Goal: Task Accomplishment & Management: Manage account settings

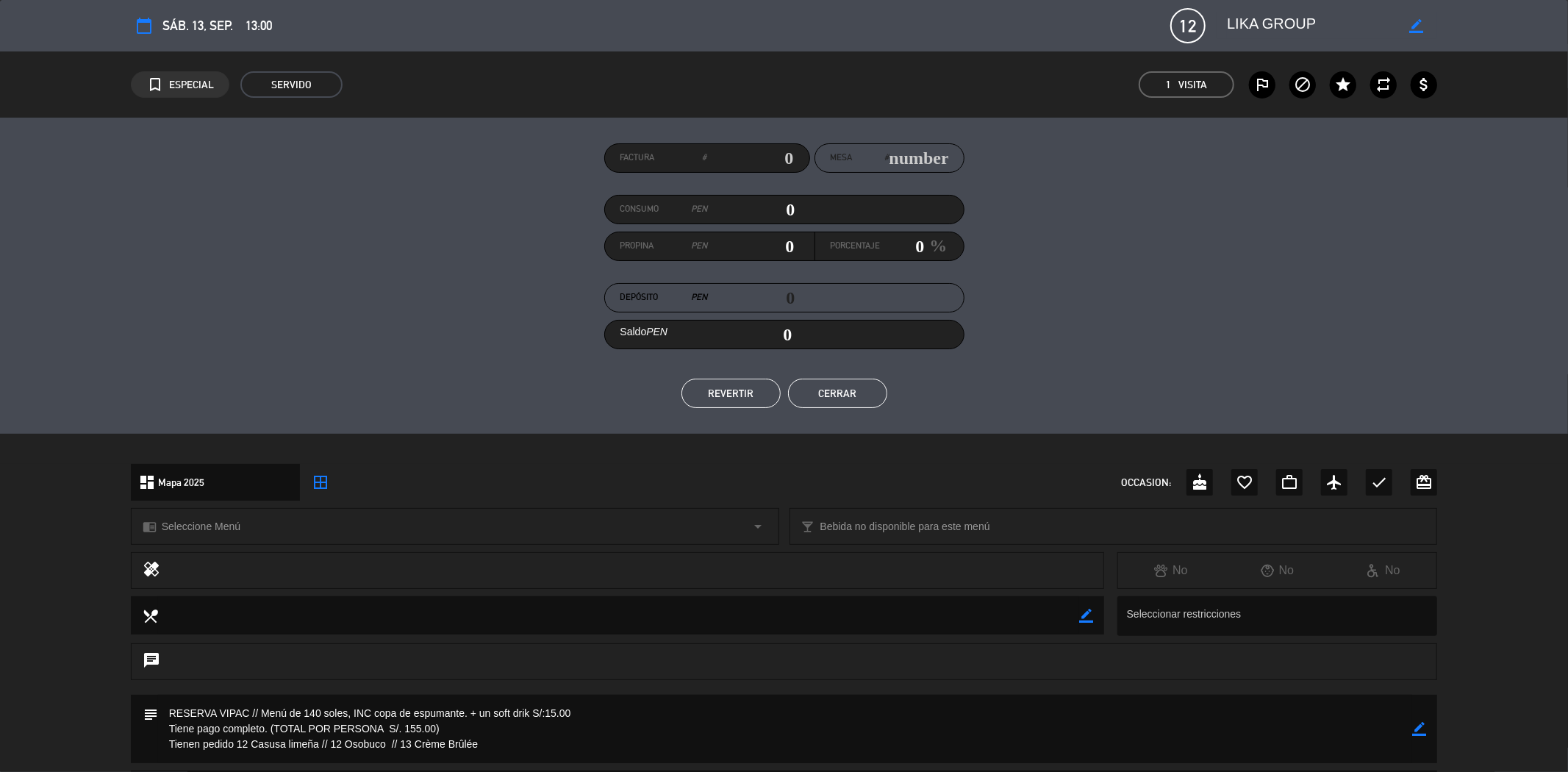
click at [840, 393] on button "Cerrar" at bounding box center [837, 393] width 99 height 29
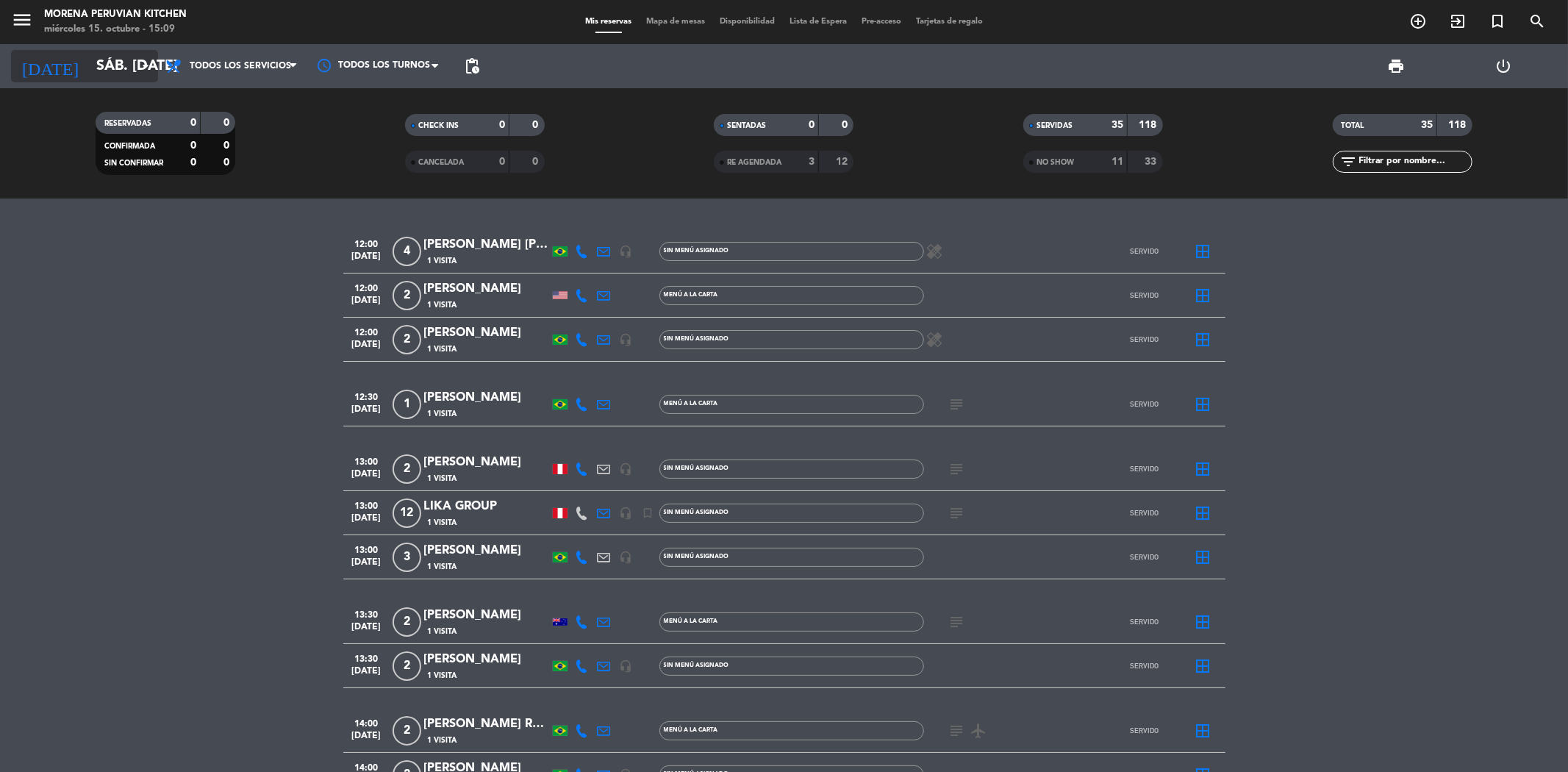
click at [103, 62] on input "sáb. [DATE]" at bounding box center [182, 66] width 186 height 32
click at [128, 72] on input "sáb. [DATE]" at bounding box center [182, 66] width 186 height 32
click at [138, 67] on icon "arrow_drop_down" at bounding box center [146, 66] width 17 height 17
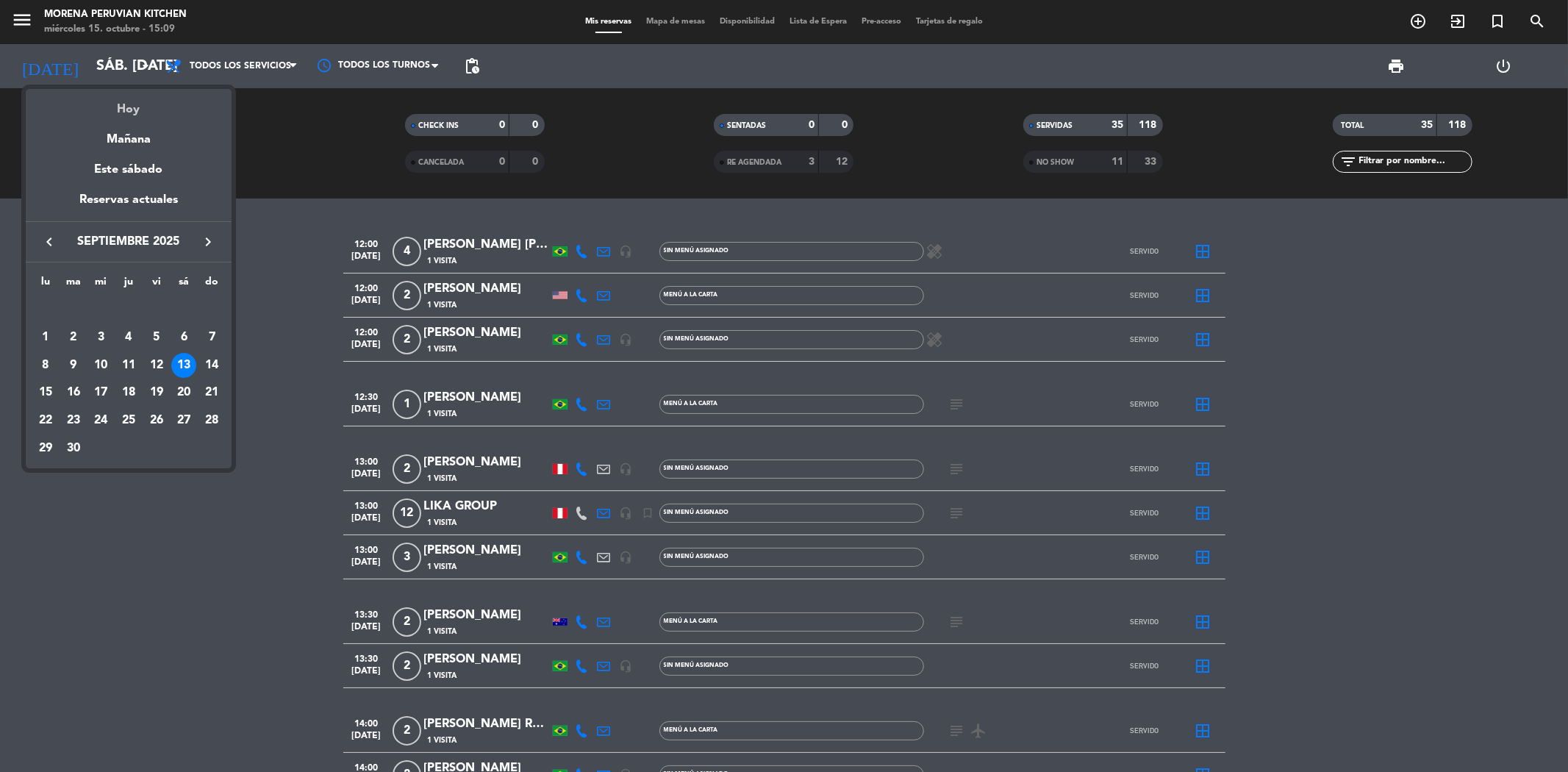
click at [134, 113] on div "Hoy" at bounding box center [128, 104] width 206 height 30
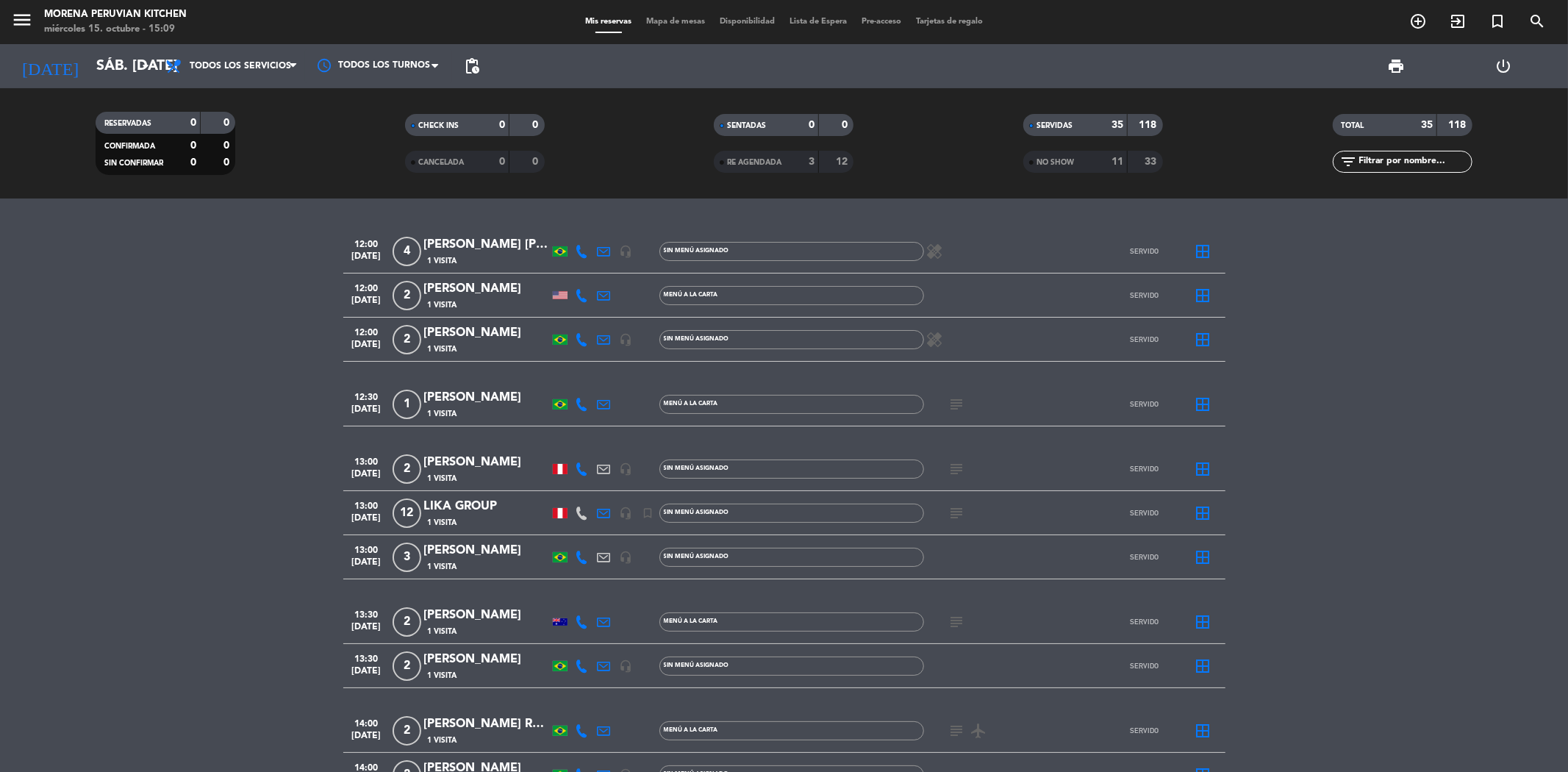
type input "mié. [DATE]"
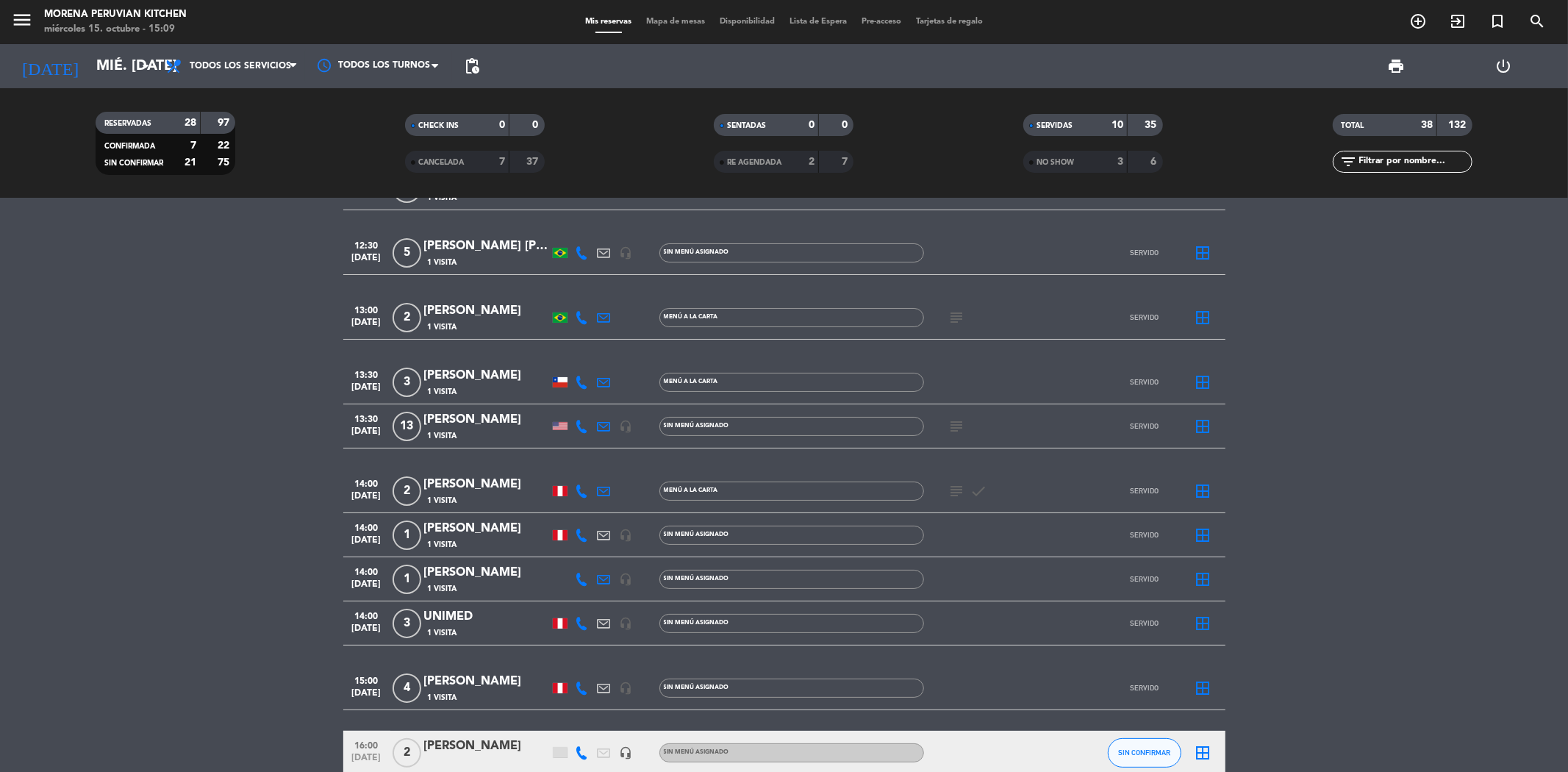
scroll to position [82, 0]
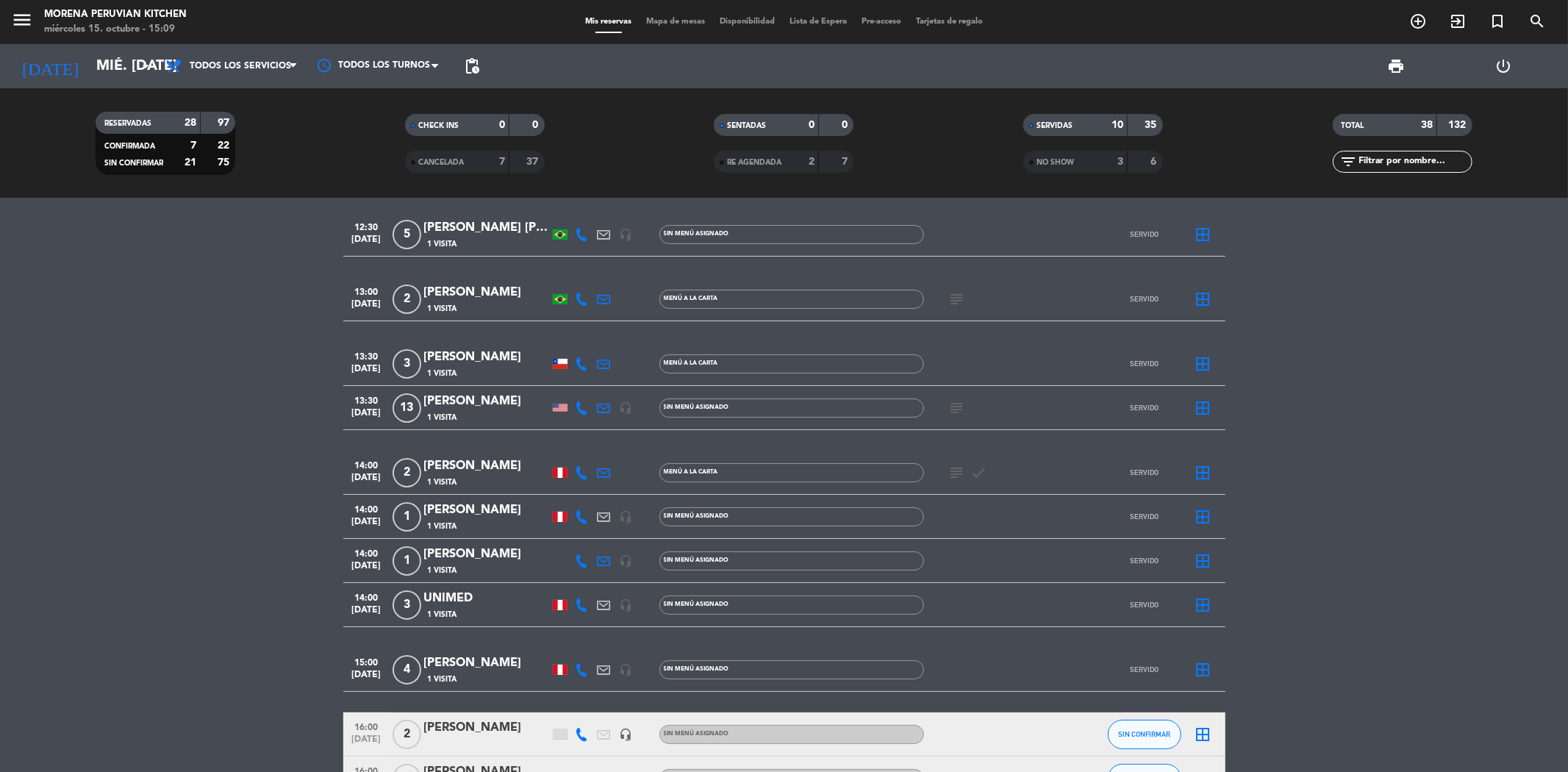
click at [440, 120] on div "CHECK INS" at bounding box center [442, 125] width 68 height 16
click at [1042, 118] on div "SERVIDAS" at bounding box center [1061, 125] width 68 height 16
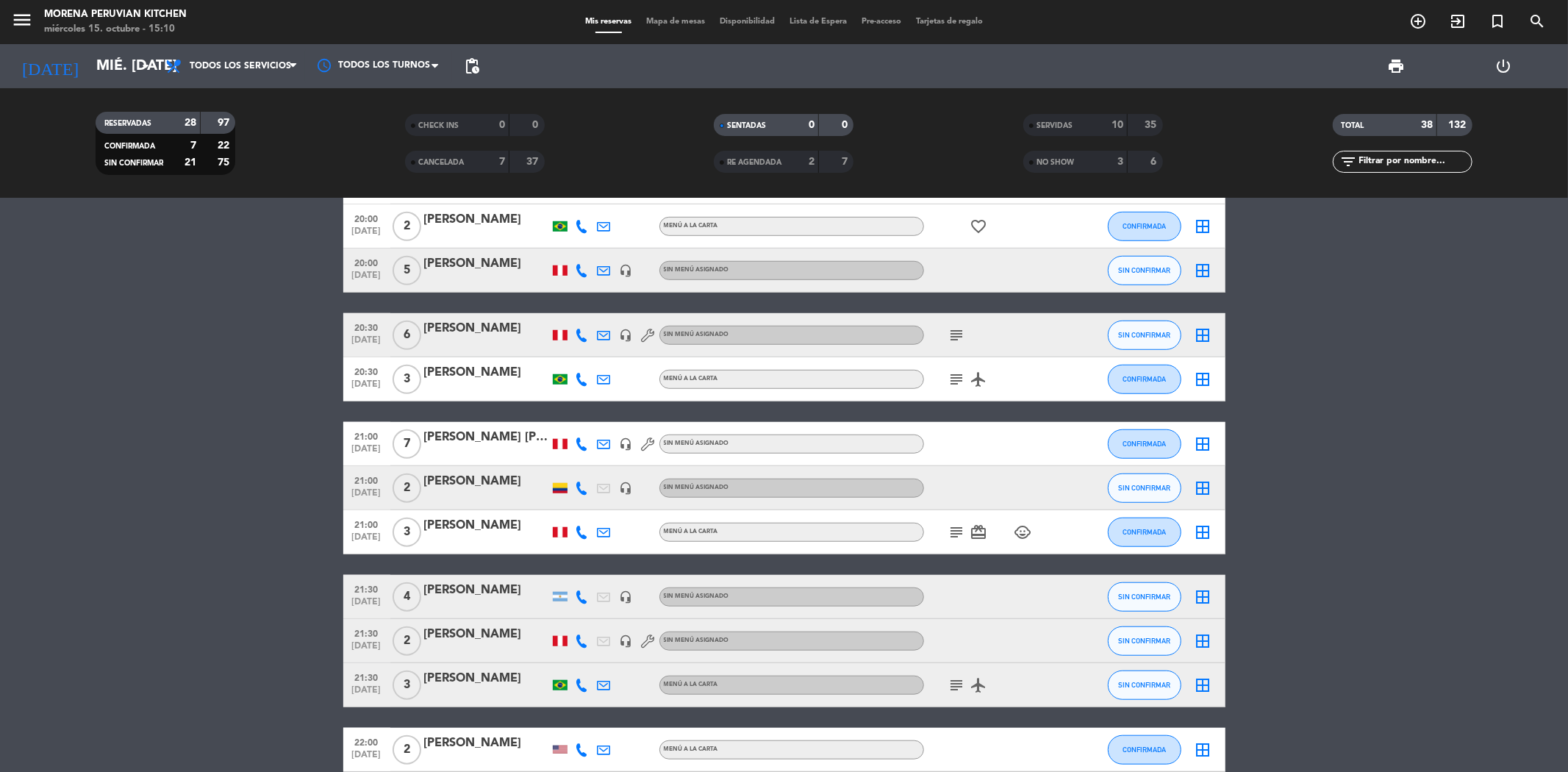
scroll to position [828, 0]
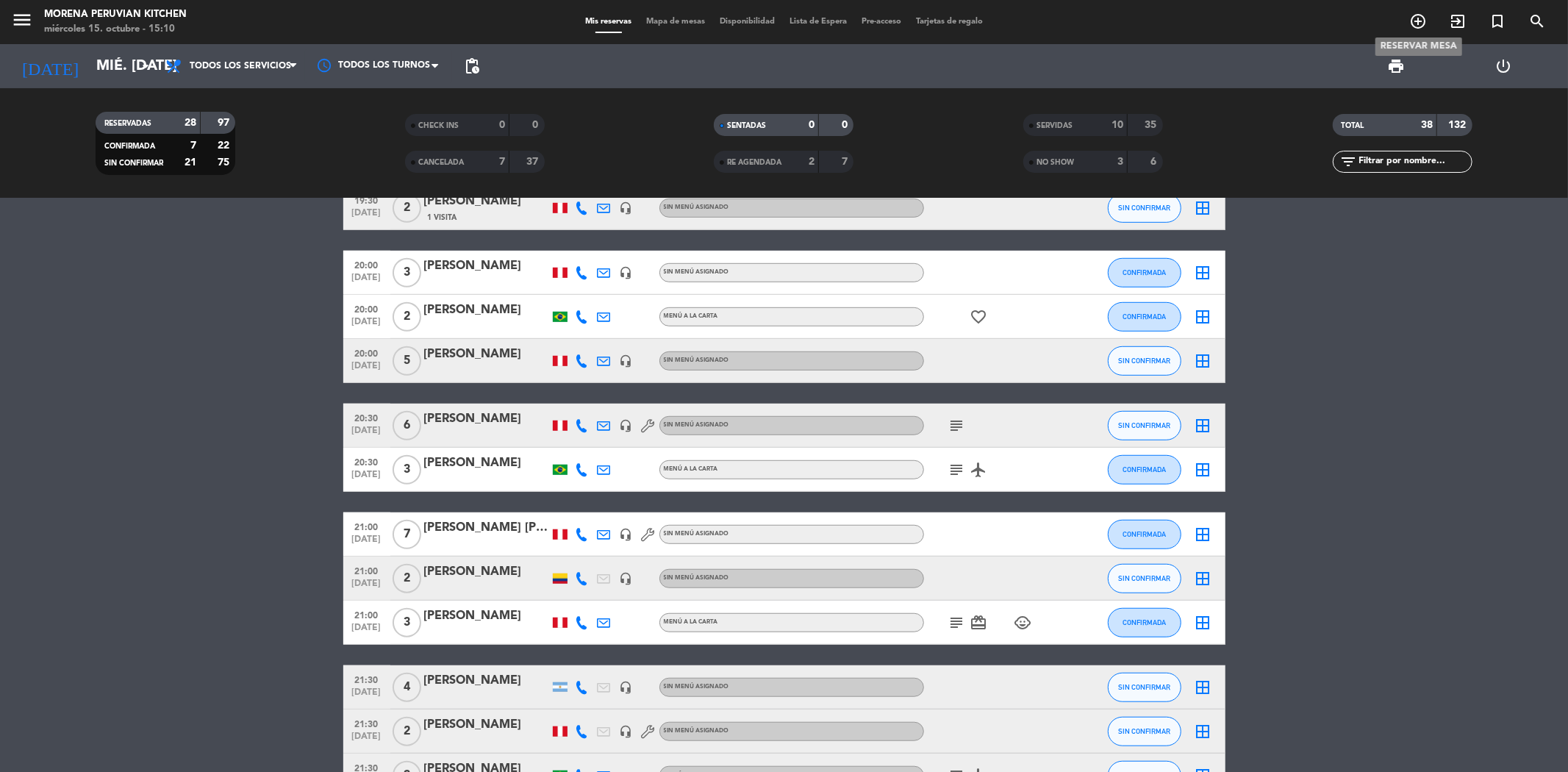
click at [1422, 20] on icon "add_circle_outline" at bounding box center [1418, 21] width 17 height 17
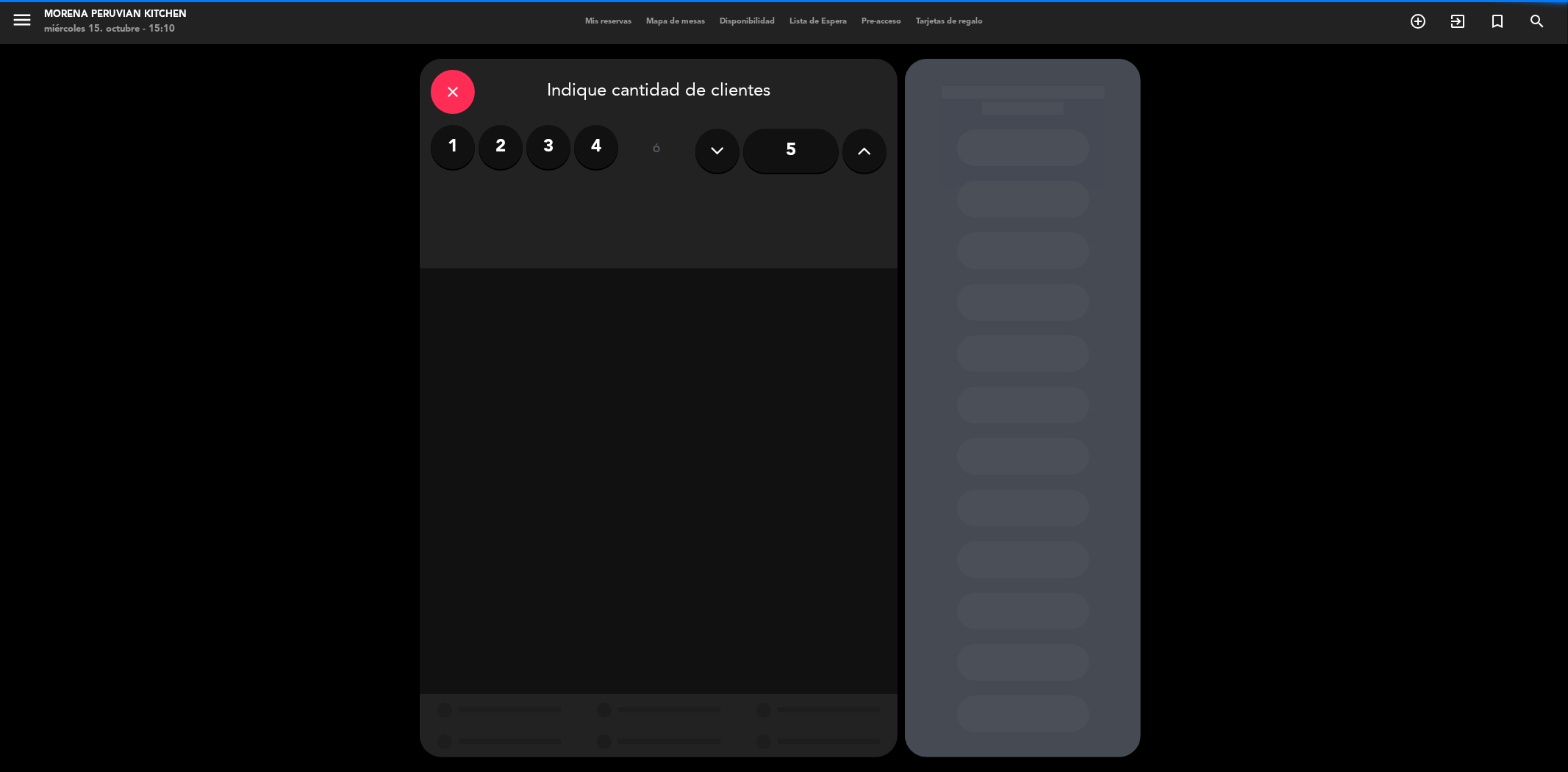
click at [762, 150] on input "5" at bounding box center [791, 150] width 95 height 44
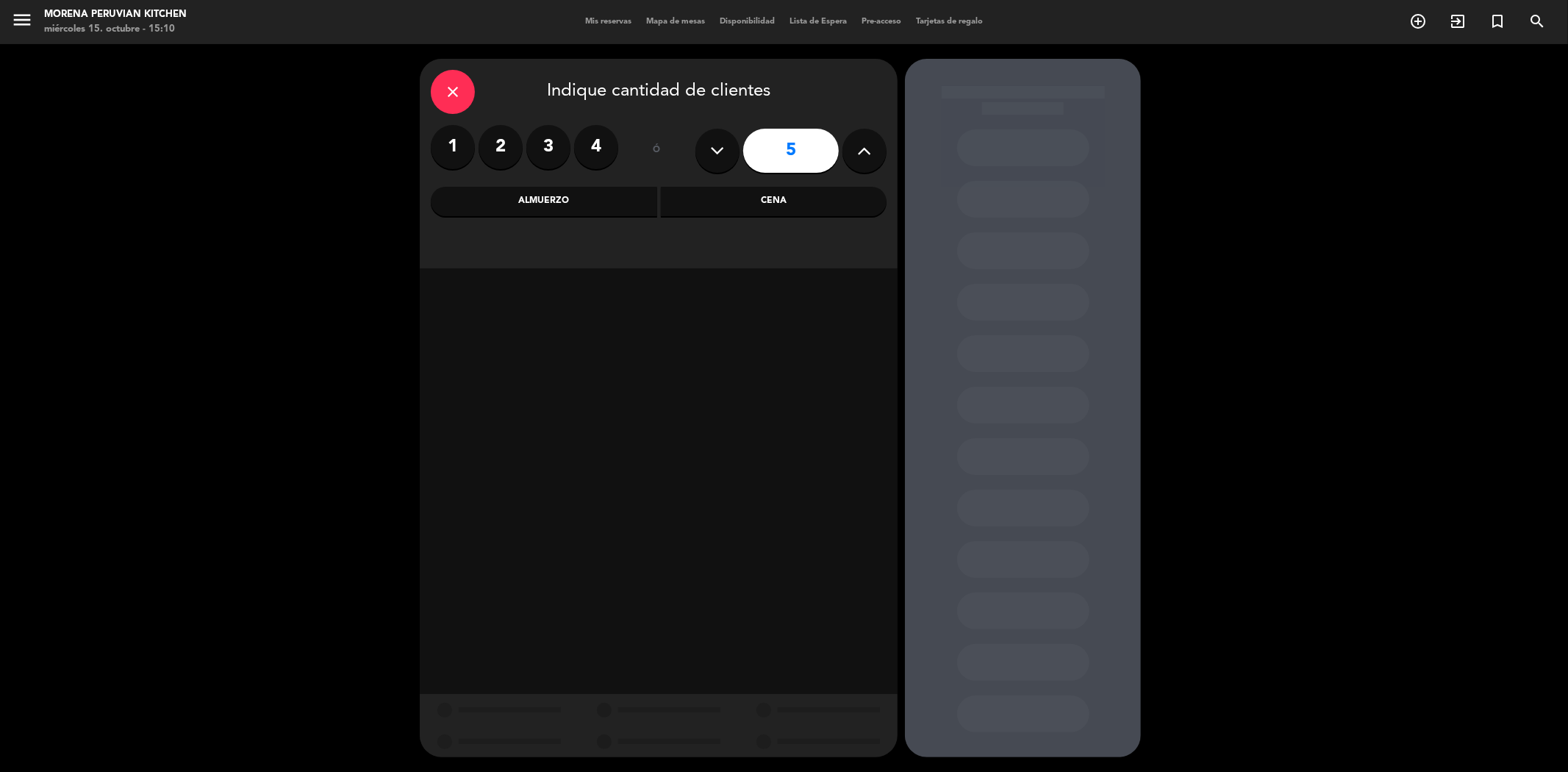
click at [527, 193] on div "Almuerzo" at bounding box center [544, 201] width 226 height 29
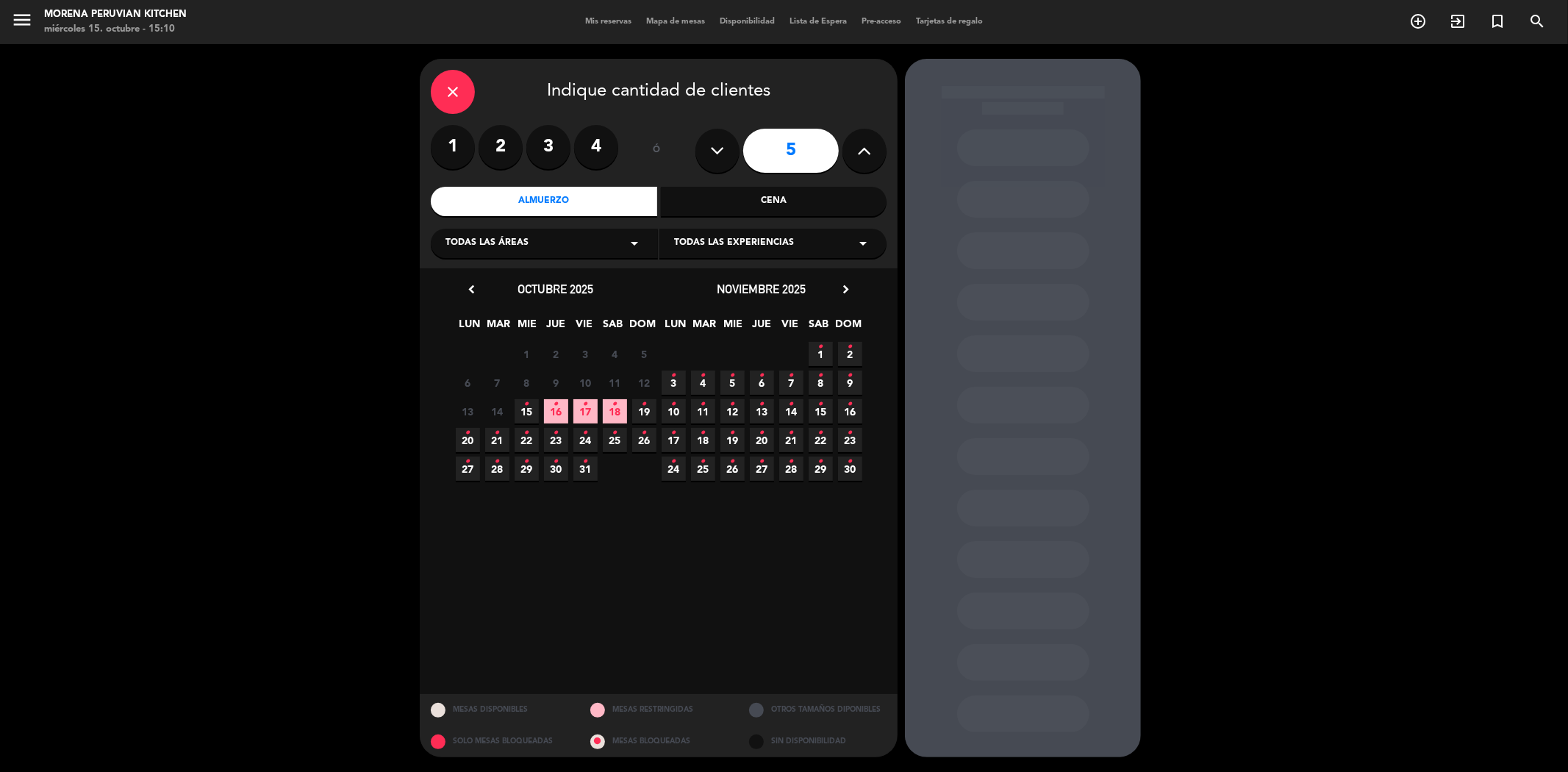
click at [620, 412] on span "18 •" at bounding box center [615, 411] width 24 height 24
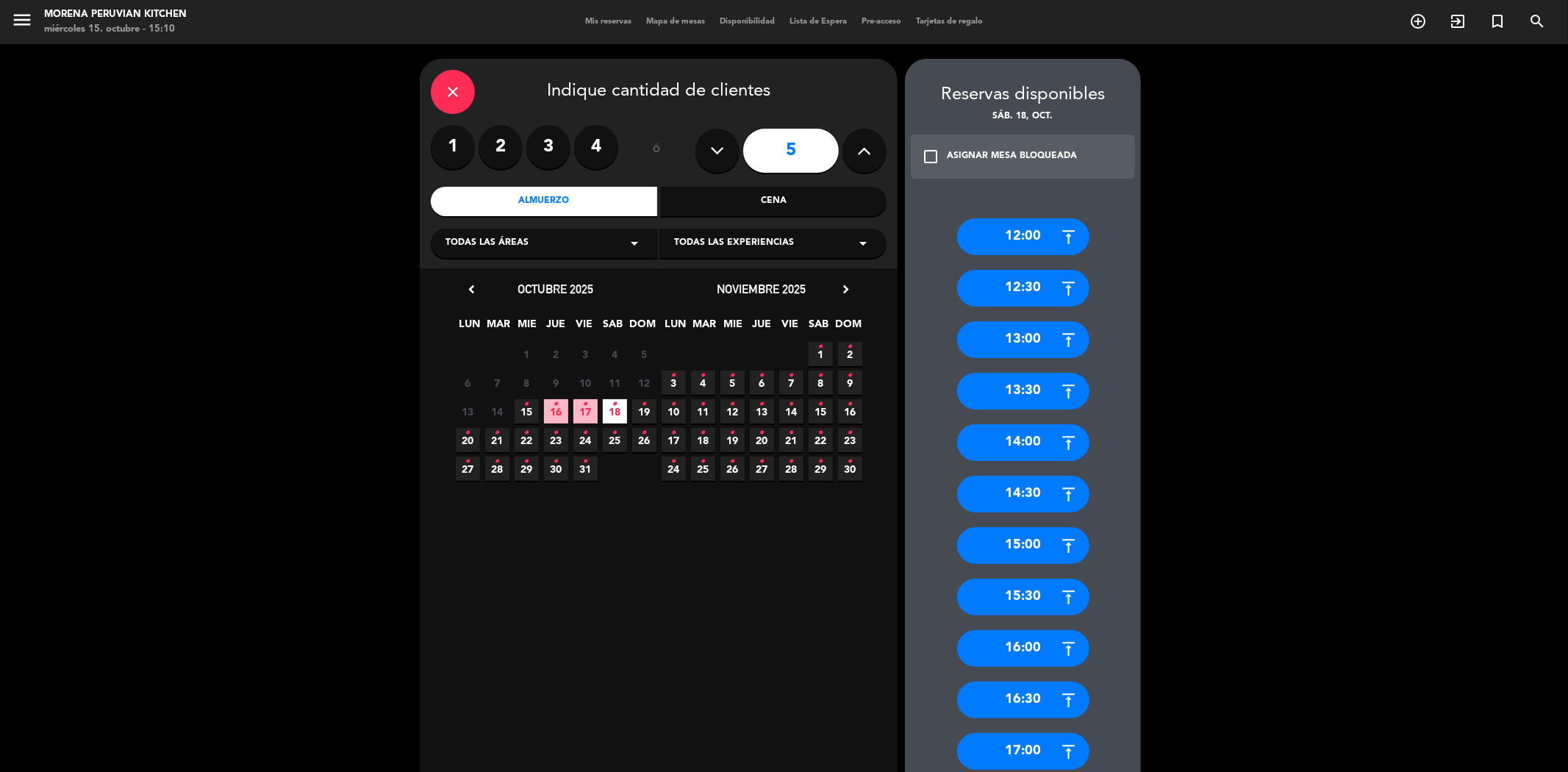
click at [968, 229] on div "12:00" at bounding box center [1022, 237] width 133 height 36
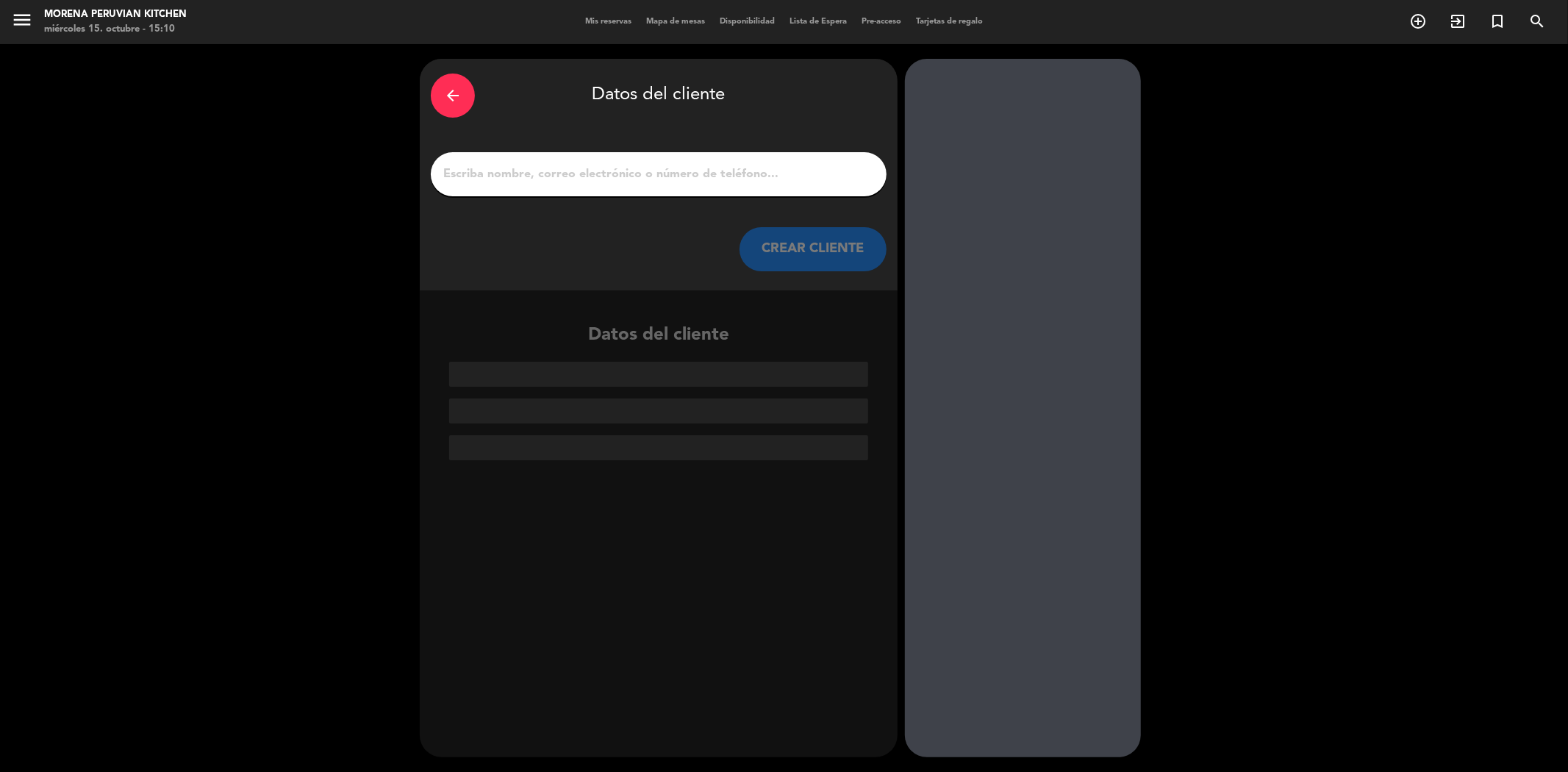
click at [636, 177] on input "1" at bounding box center [658, 174] width 434 height 21
paste input "[PERSON_NAME] [PERSON_NAME]"
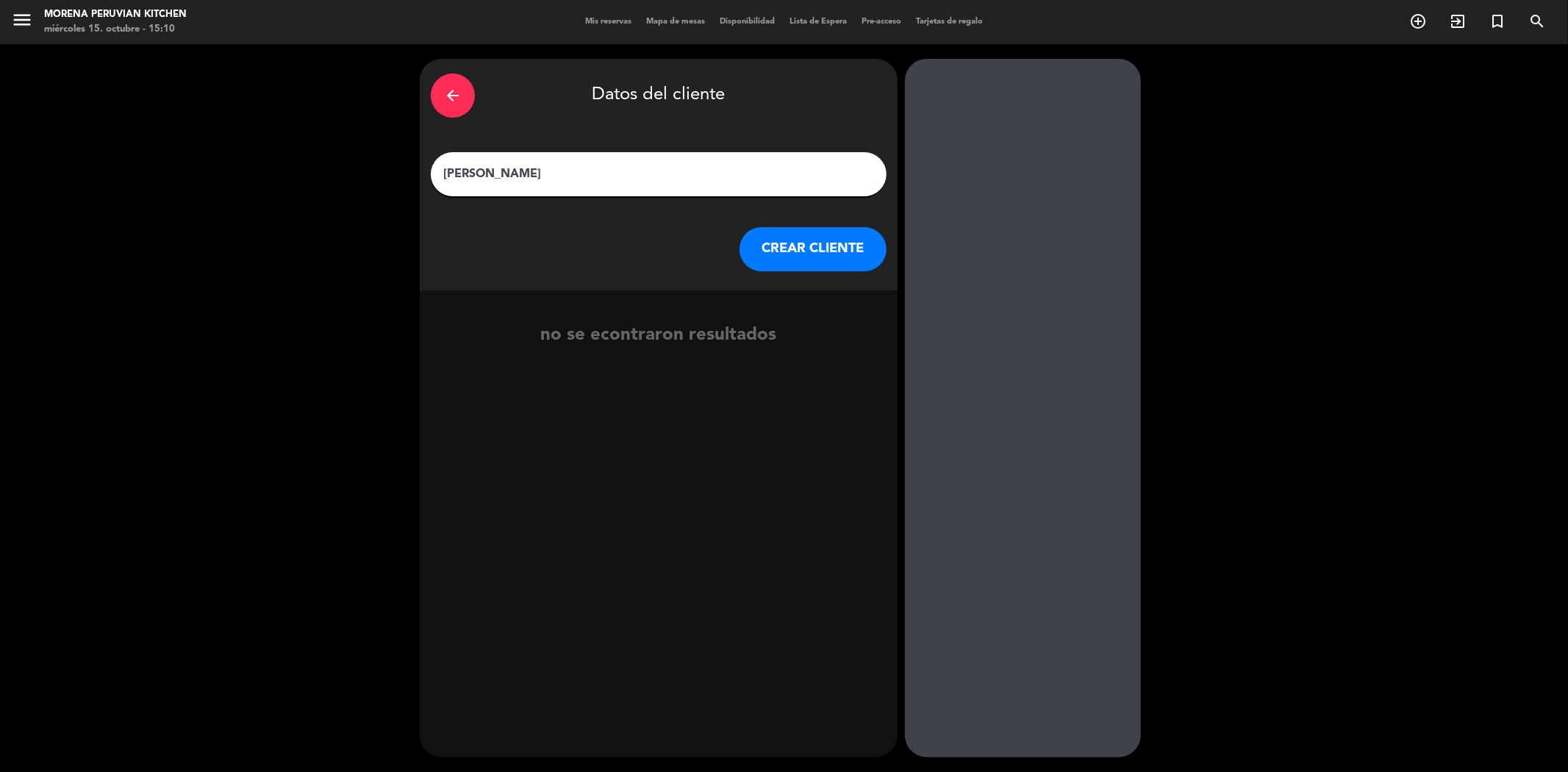
type input "[PERSON_NAME]"
click at [838, 251] on button "CREAR CLIENTE" at bounding box center [813, 249] width 147 height 44
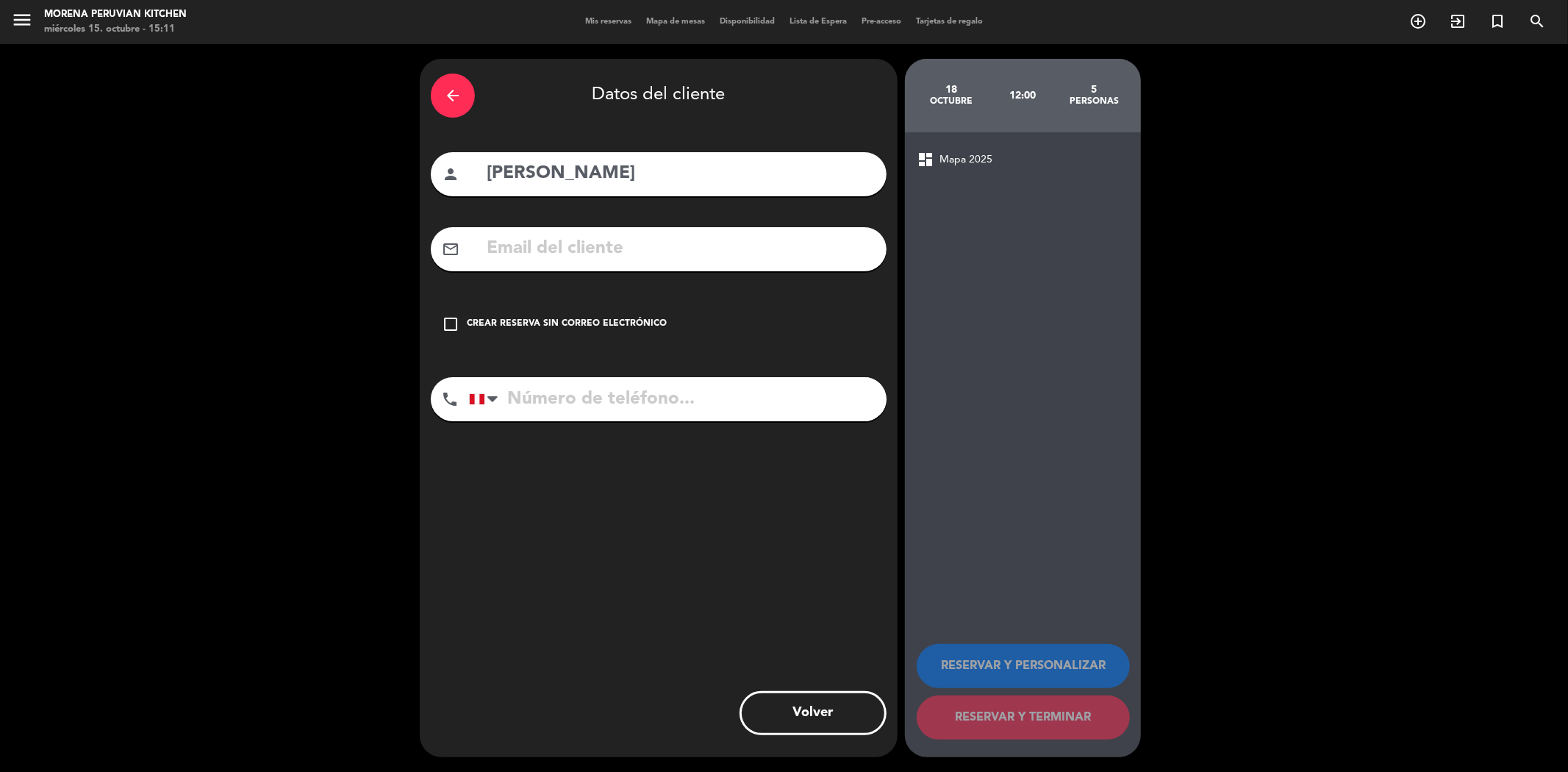
click at [513, 245] on input "text" at bounding box center [680, 248] width 390 height 30
paste input "[PERSON_NAME][EMAIL_ADDRESS][PERSON_NAME][DOMAIN_NAME]"
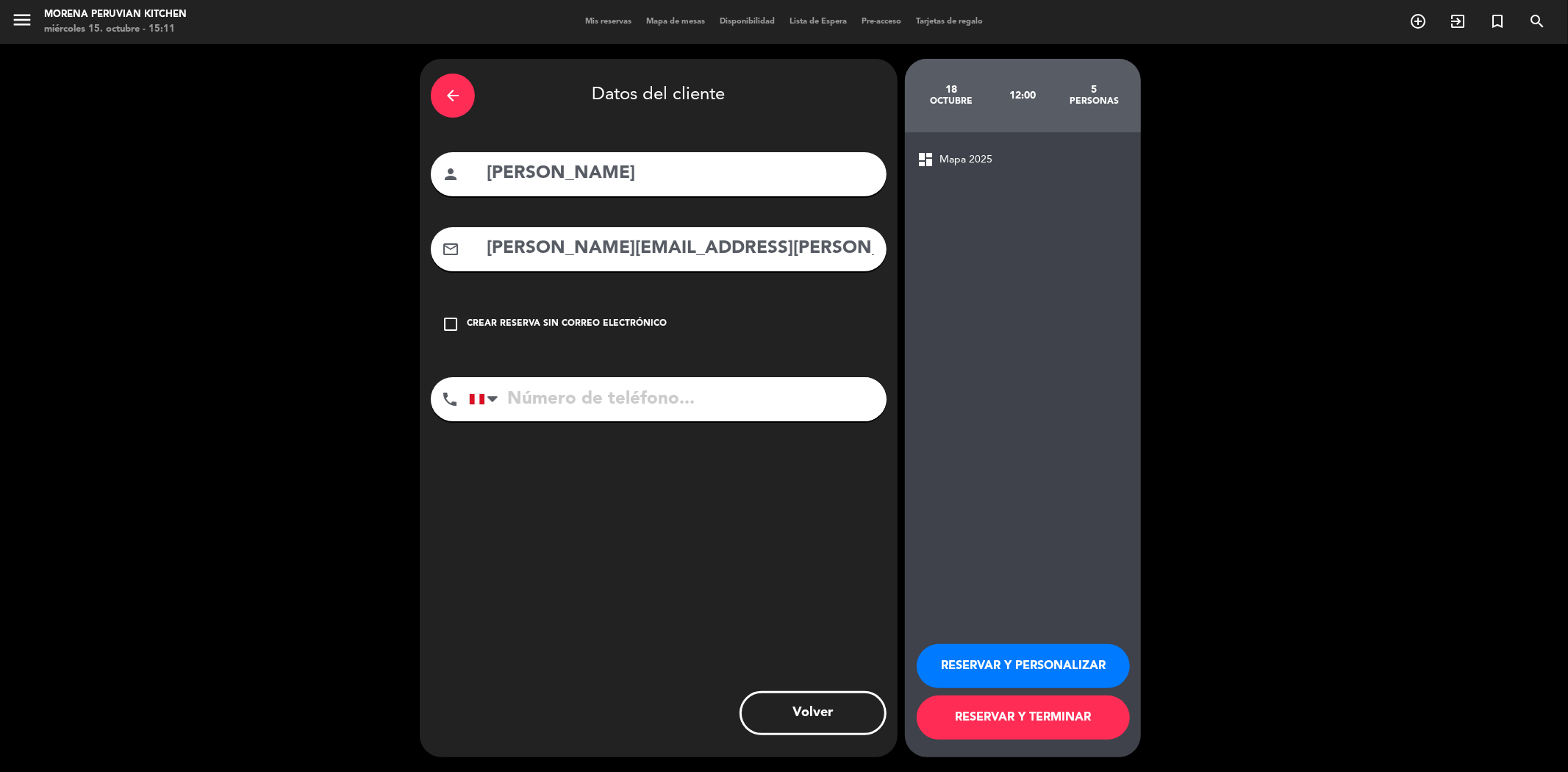
type input "[PERSON_NAME][EMAIL_ADDRESS][PERSON_NAME][DOMAIN_NAME]"
click at [654, 407] on input "tel" at bounding box center [677, 399] width 417 height 44
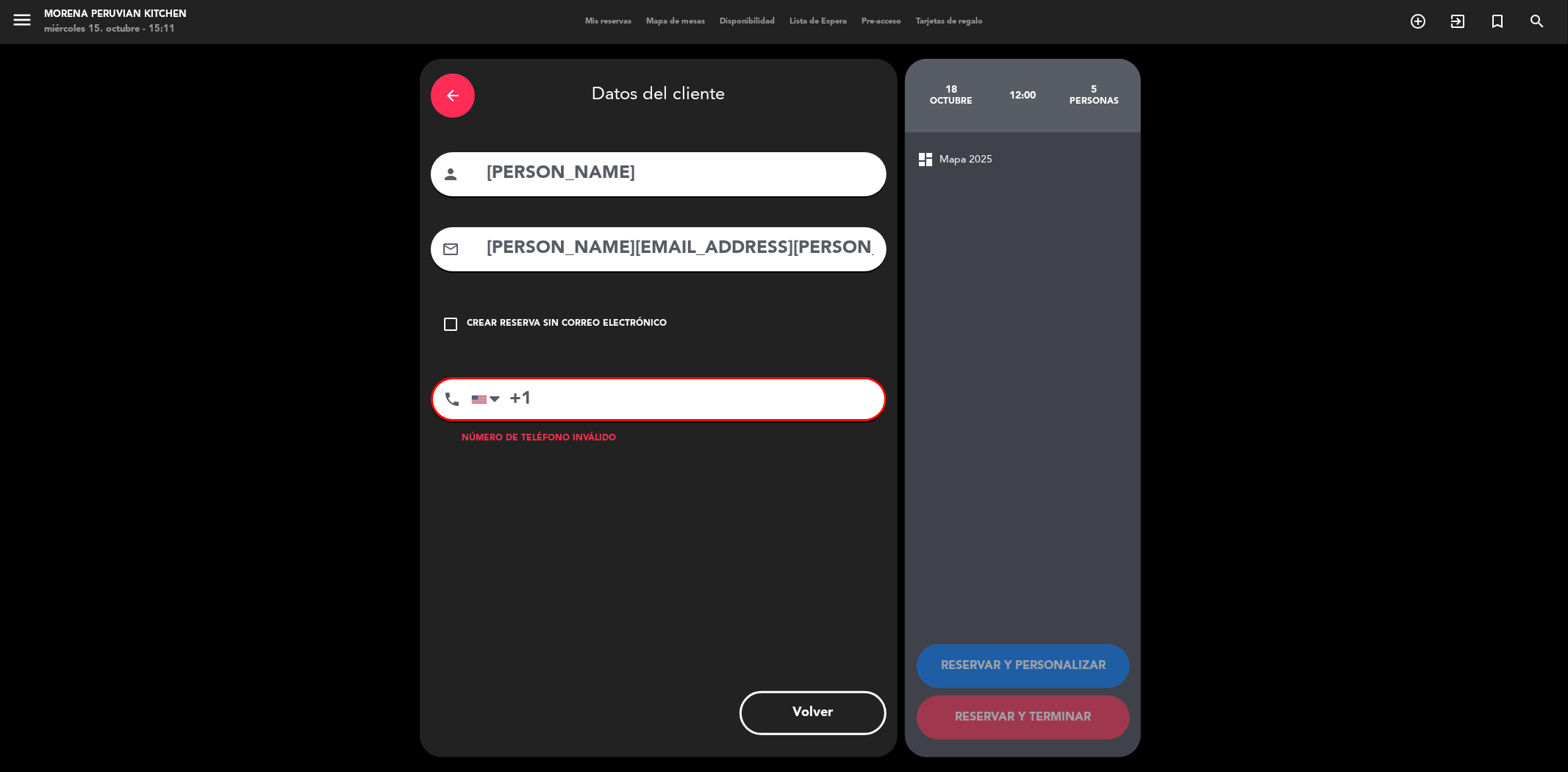
paste input "-241-1234"
paste input "[PHONE_NUMBER]"
click at [649, 402] on input "[PHONE_NUMBER]" at bounding box center [677, 399] width 413 height 40
drag, startPoint x: 613, startPoint y: 399, endPoint x: 529, endPoint y: 400, distance: 84.0
click at [529, 400] on input "+1-241-1234647647241-1234" at bounding box center [677, 399] width 413 height 40
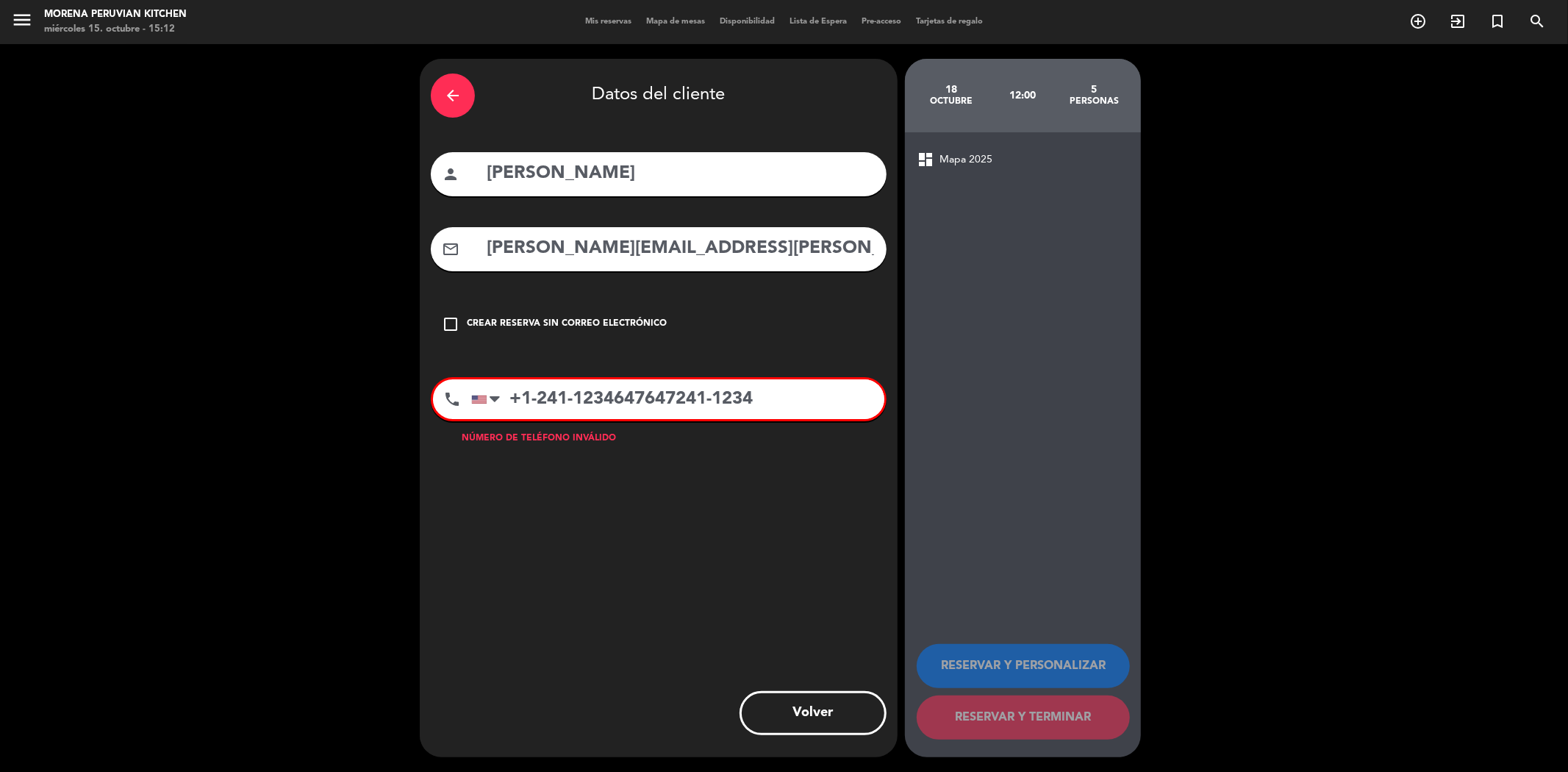
click at [529, 400] on input "+1-241-1234647647241-1234" at bounding box center [677, 399] width 413 height 40
drag, startPoint x: 529, startPoint y: 400, endPoint x: 612, endPoint y: 383, distance: 84.7
click at [612, 383] on input "+1-241-1234647647241-1234" at bounding box center [677, 399] width 413 height 40
click at [598, 395] on input "[PHONE_NUMBER]" at bounding box center [677, 399] width 413 height 40
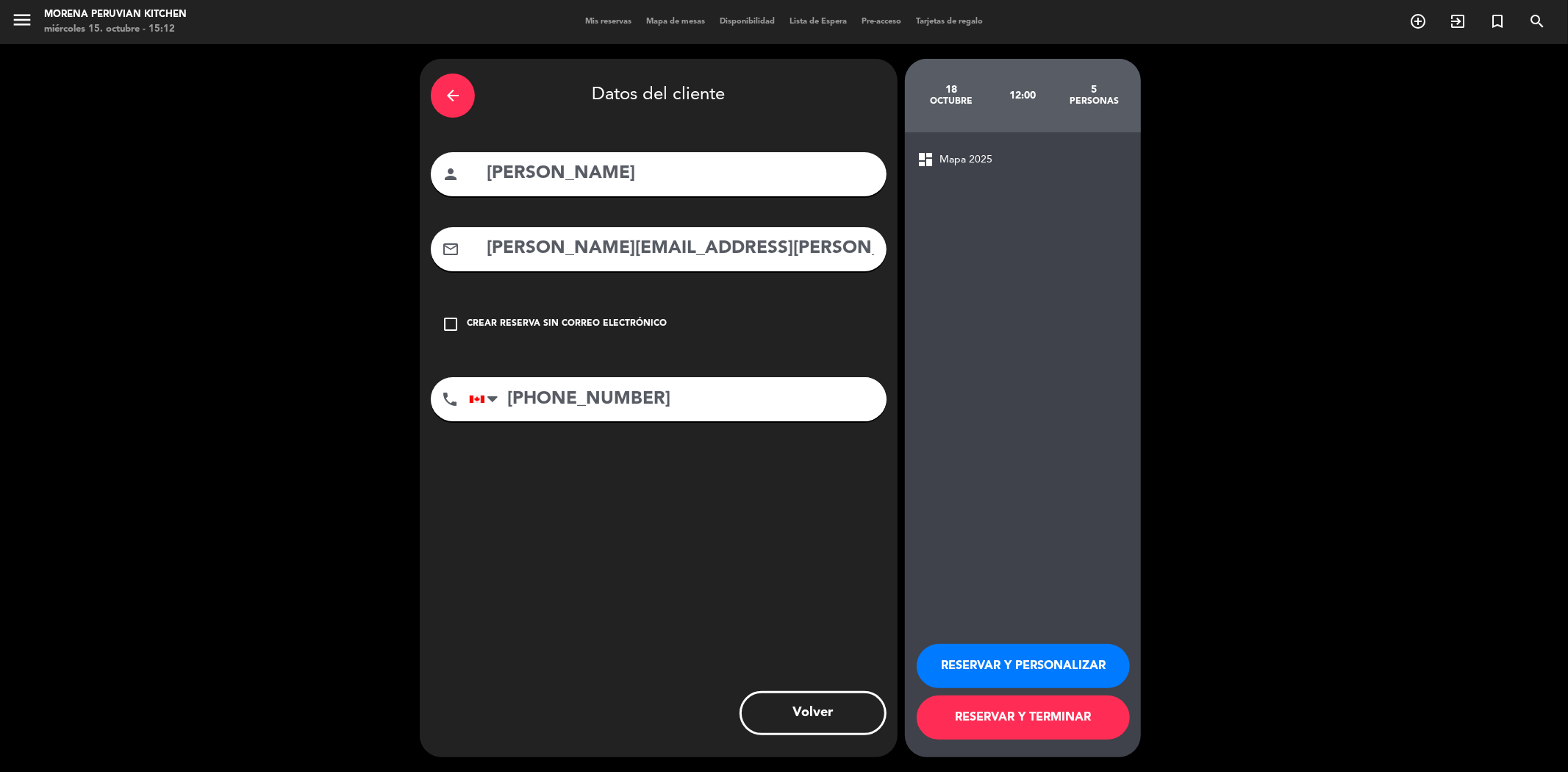
drag, startPoint x: 648, startPoint y: 397, endPoint x: 504, endPoint y: 408, distance: 144.4
click at [504, 408] on input "[PHONE_NUMBER]" at bounding box center [677, 399] width 417 height 44
drag, startPoint x: 508, startPoint y: 397, endPoint x: 683, endPoint y: 393, distance: 175.0
click at [685, 392] on input "[PHONE_NUMBER]" at bounding box center [677, 399] width 417 height 44
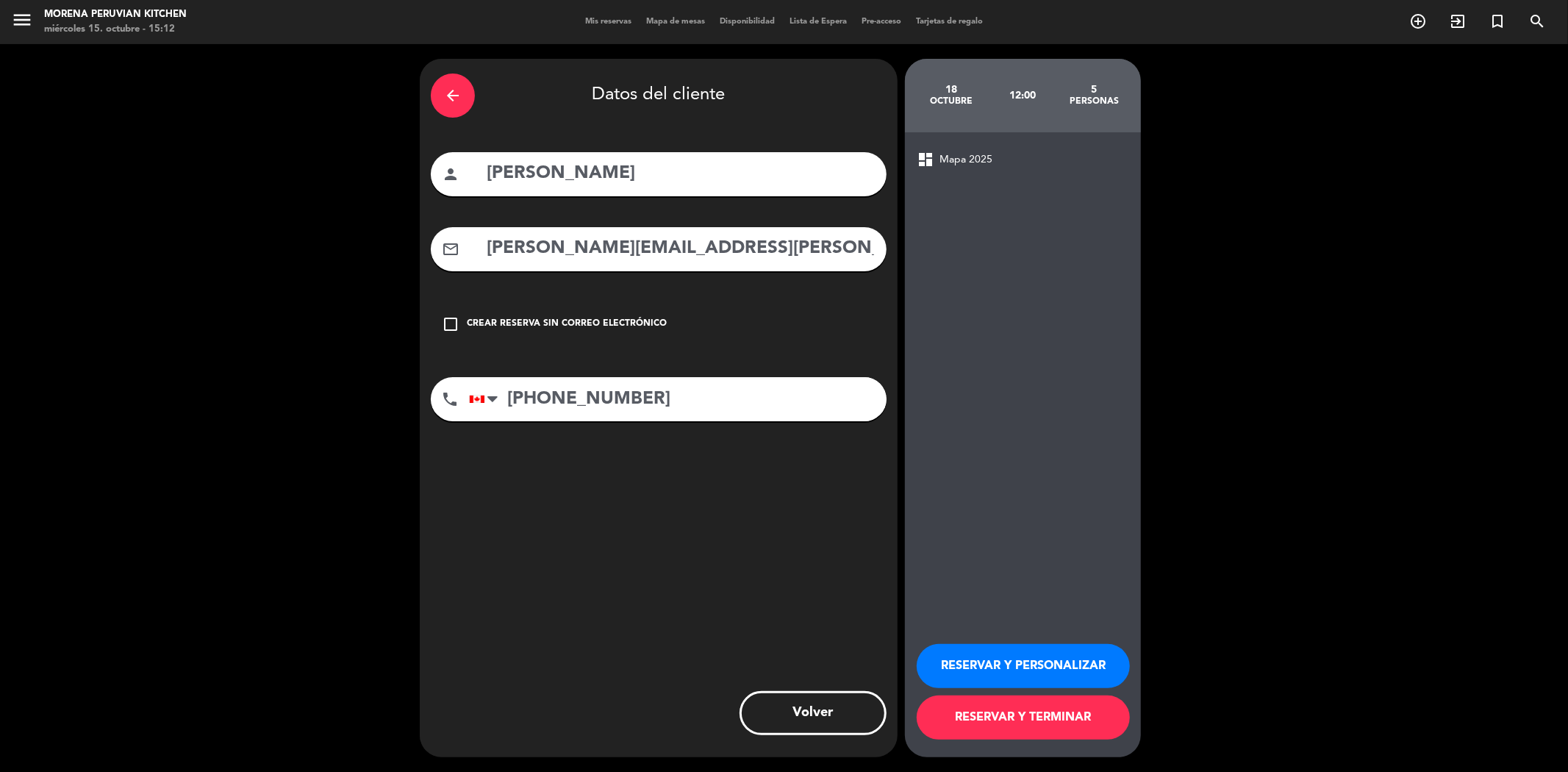
type input "[PHONE_NUMBER]"
click at [983, 664] on button "RESERVAR Y PERSONALIZAR" at bounding box center [1023, 665] width 213 height 44
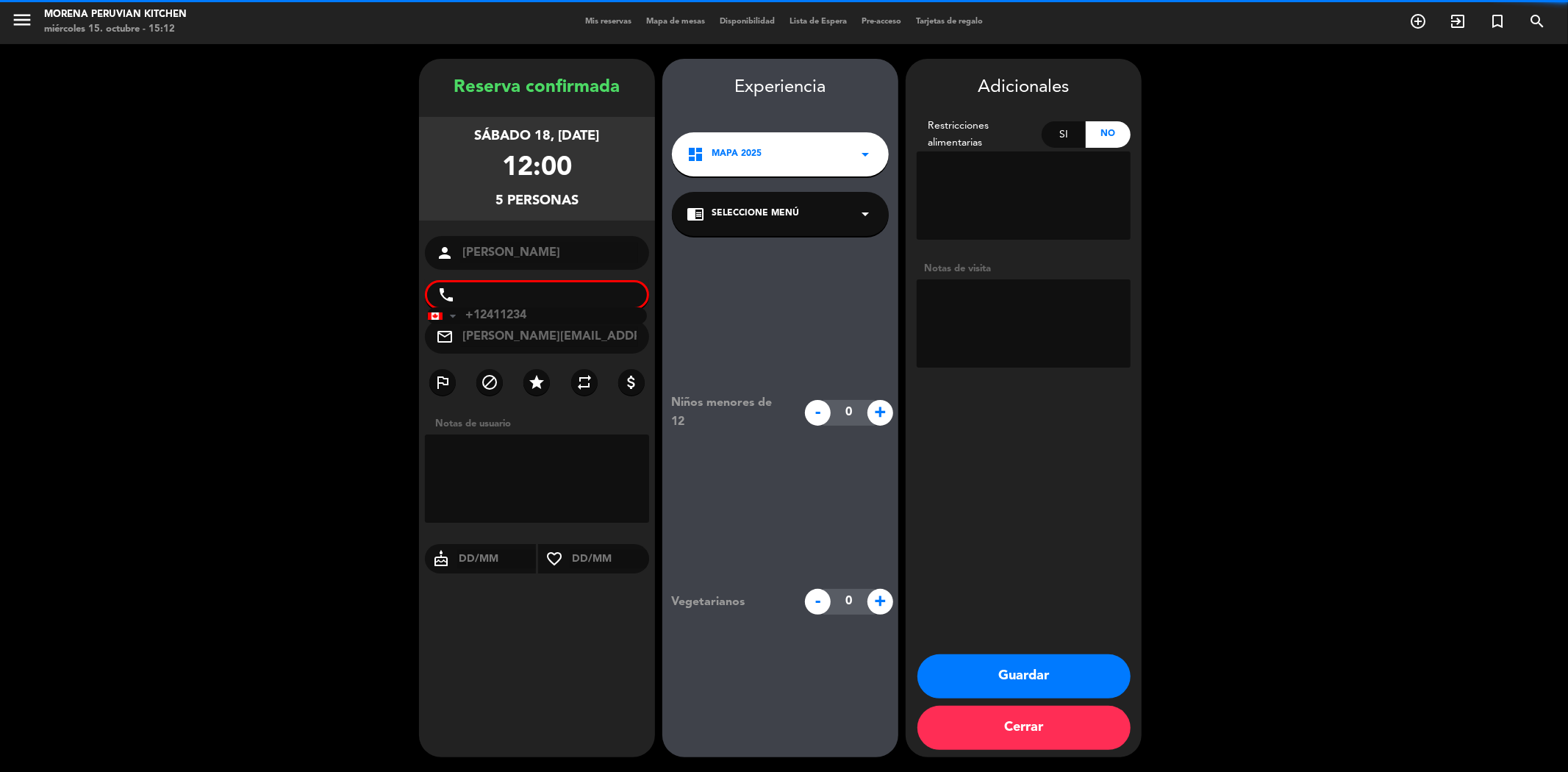
click at [1061, 136] on div "Si" at bounding box center [1064, 134] width 45 height 27
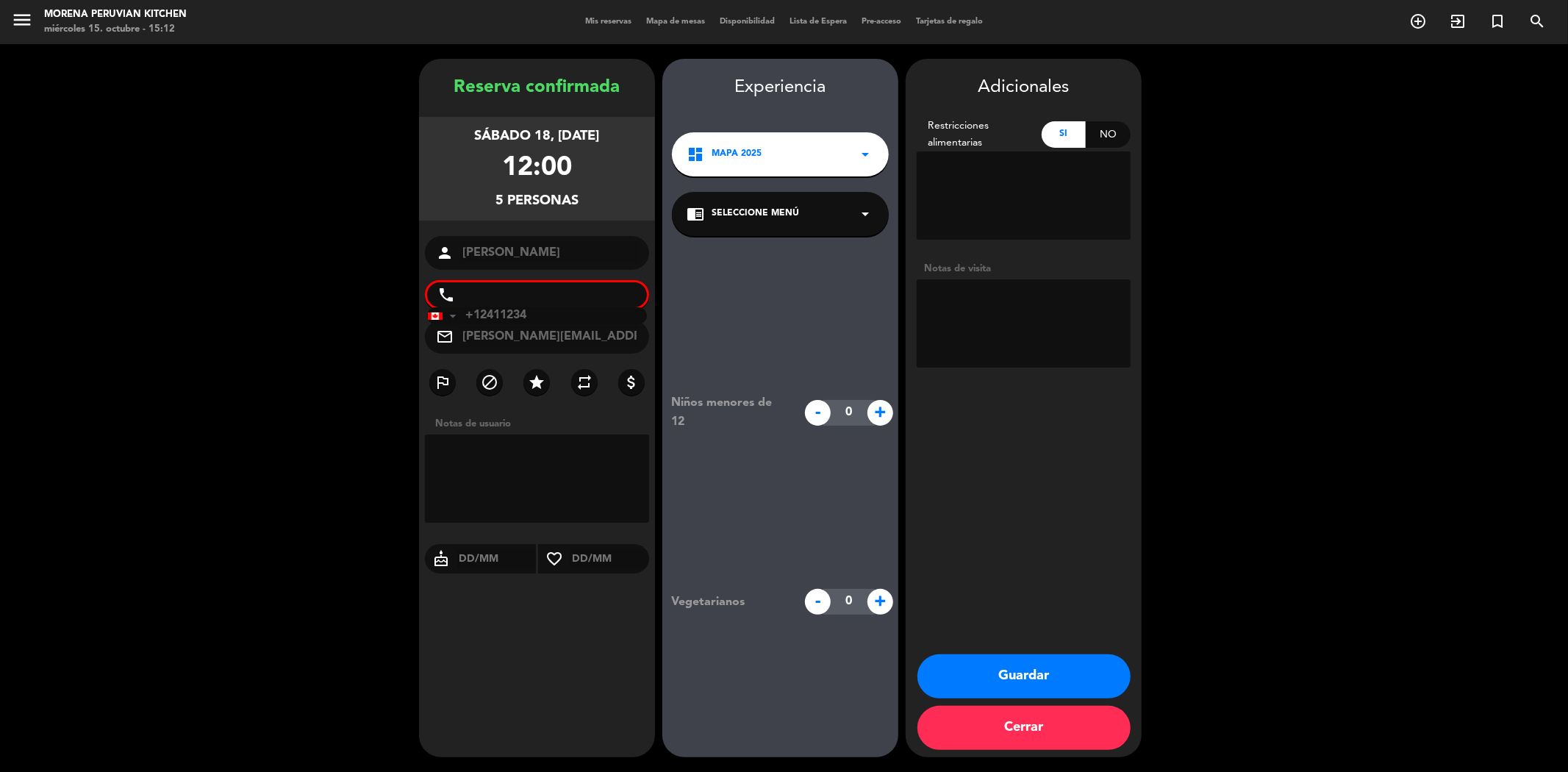
click at [1009, 170] on textarea at bounding box center [1023, 196] width 214 height 88
drag, startPoint x: 542, startPoint y: 314, endPoint x: 446, endPoint y: 319, distance: 96.1
click at [446, 319] on div "[GEOGRAPHIC_DATA] +1 [GEOGRAPHIC_DATA] +44 [GEOGRAPHIC_DATA] ([GEOGRAPHIC_DATA]…" at bounding box center [536, 315] width 219 height 16
paste input "647241-"
type input "[PHONE_NUMBER]"
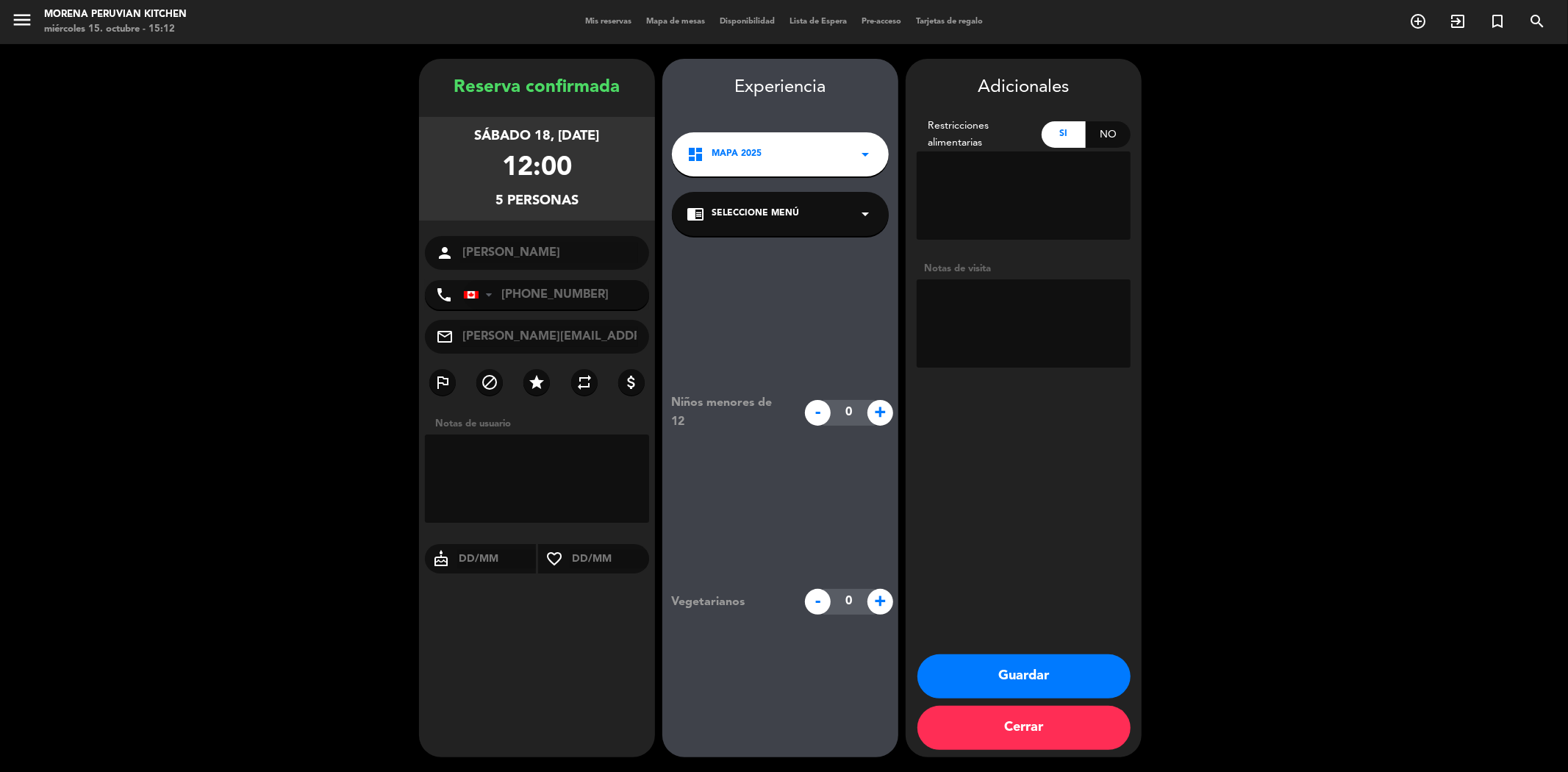
click at [1061, 179] on textarea at bounding box center [1023, 196] width 214 height 88
paste textarea "One person can not eat tree nuts one person cannot eat shell fish or pork (pig)"
type textarea "One person can not eat tree nuts one person cannot eat shell fish or pork (pig)"
click at [1025, 665] on button "Guardar" at bounding box center [1024, 676] width 213 height 44
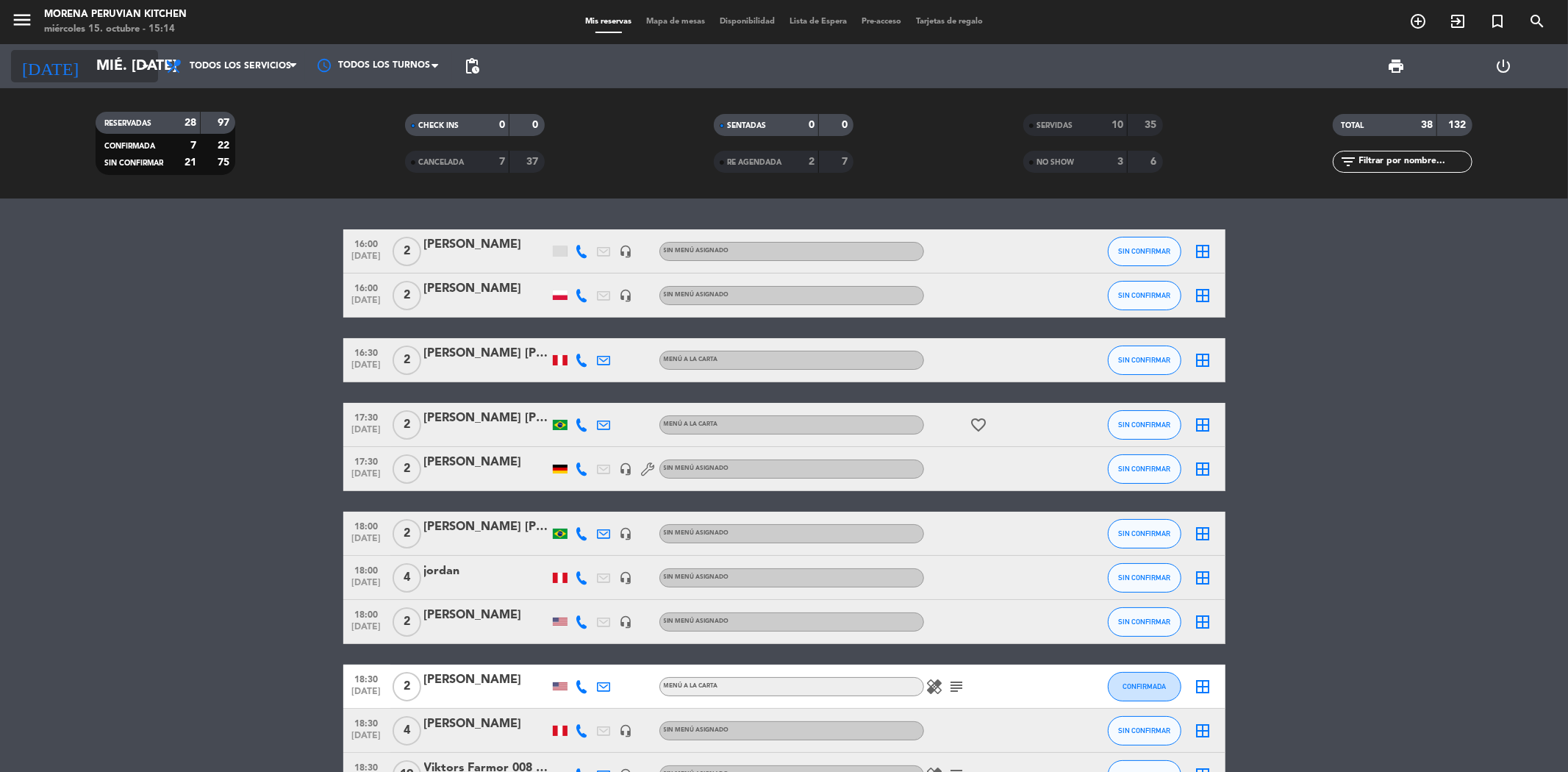
click at [110, 68] on input "mié. [DATE]" at bounding box center [182, 66] width 186 height 32
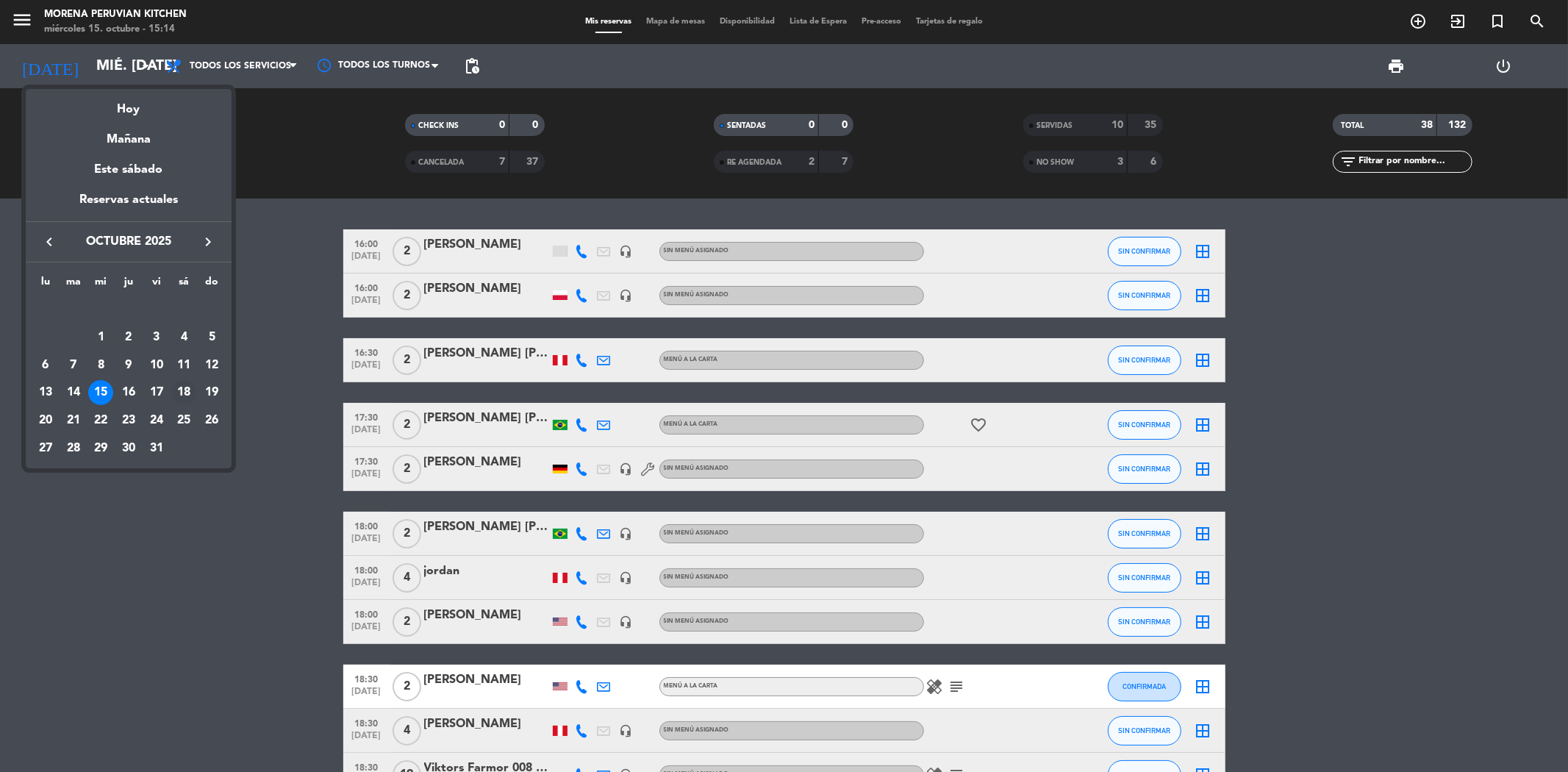
click at [191, 398] on div "18" at bounding box center [183, 392] width 25 height 25
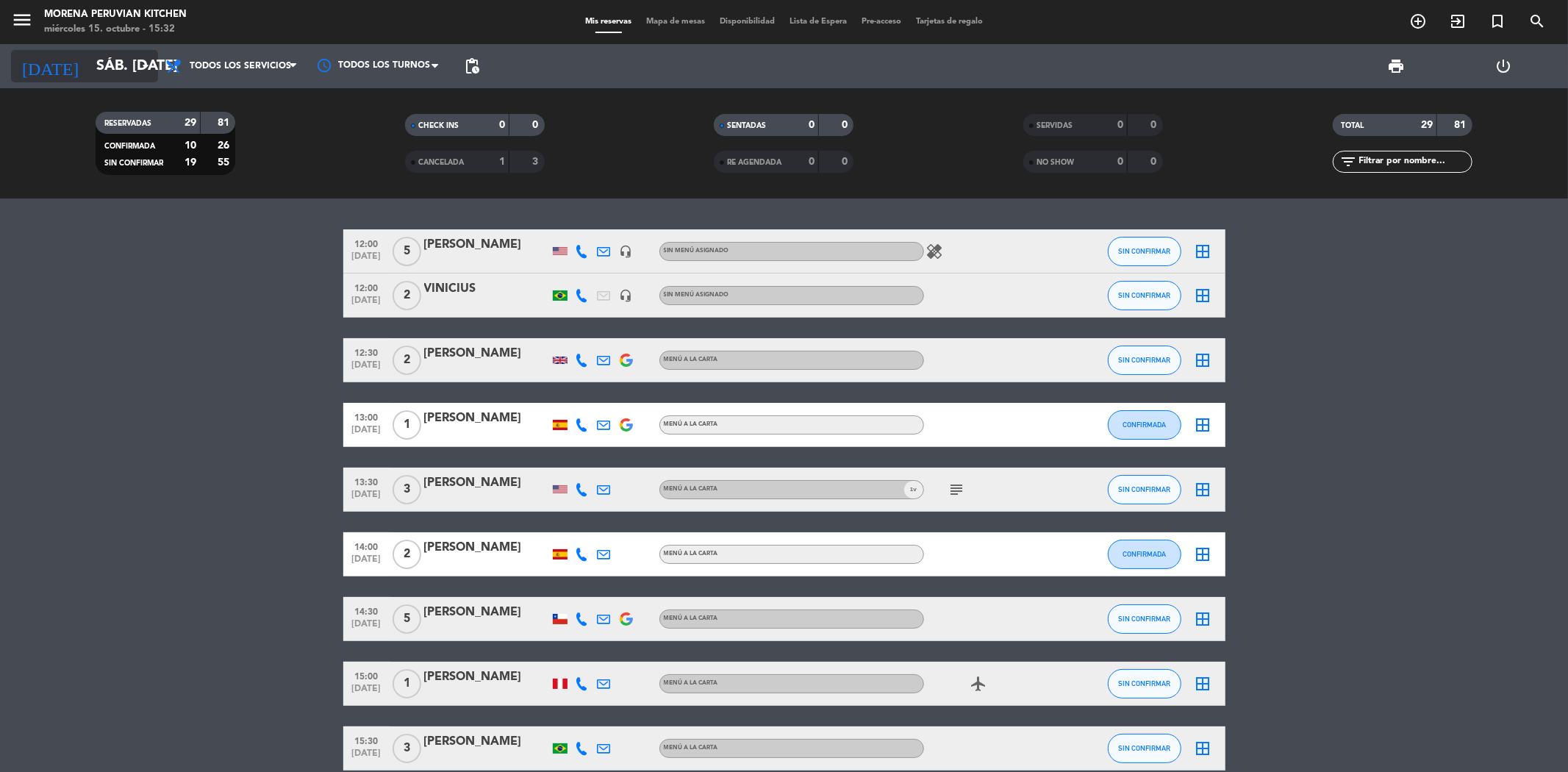
click at [122, 71] on input "sáb. [DATE]" at bounding box center [182, 66] width 186 height 32
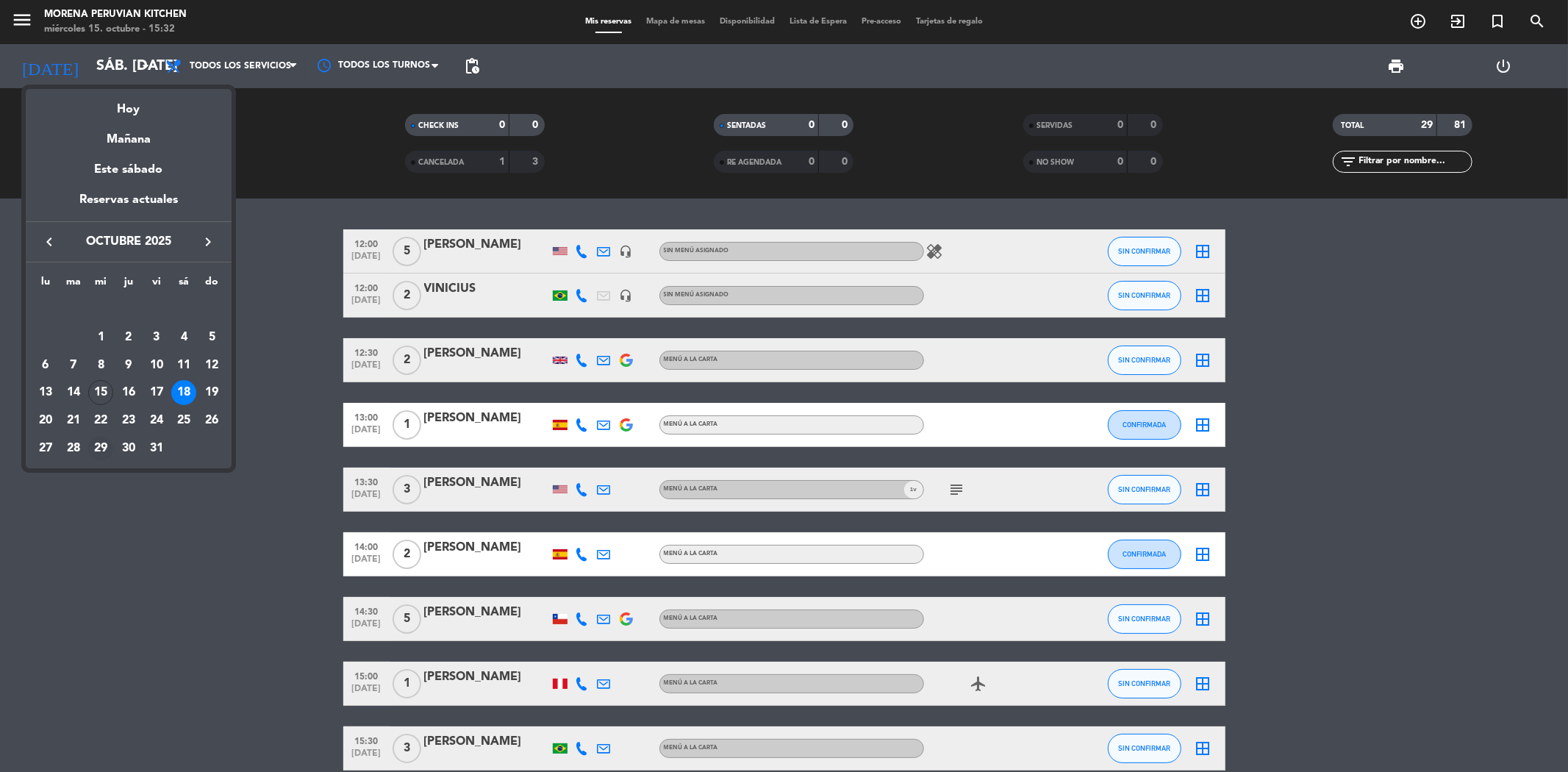
click at [100, 444] on div "29" at bounding box center [101, 448] width 25 height 25
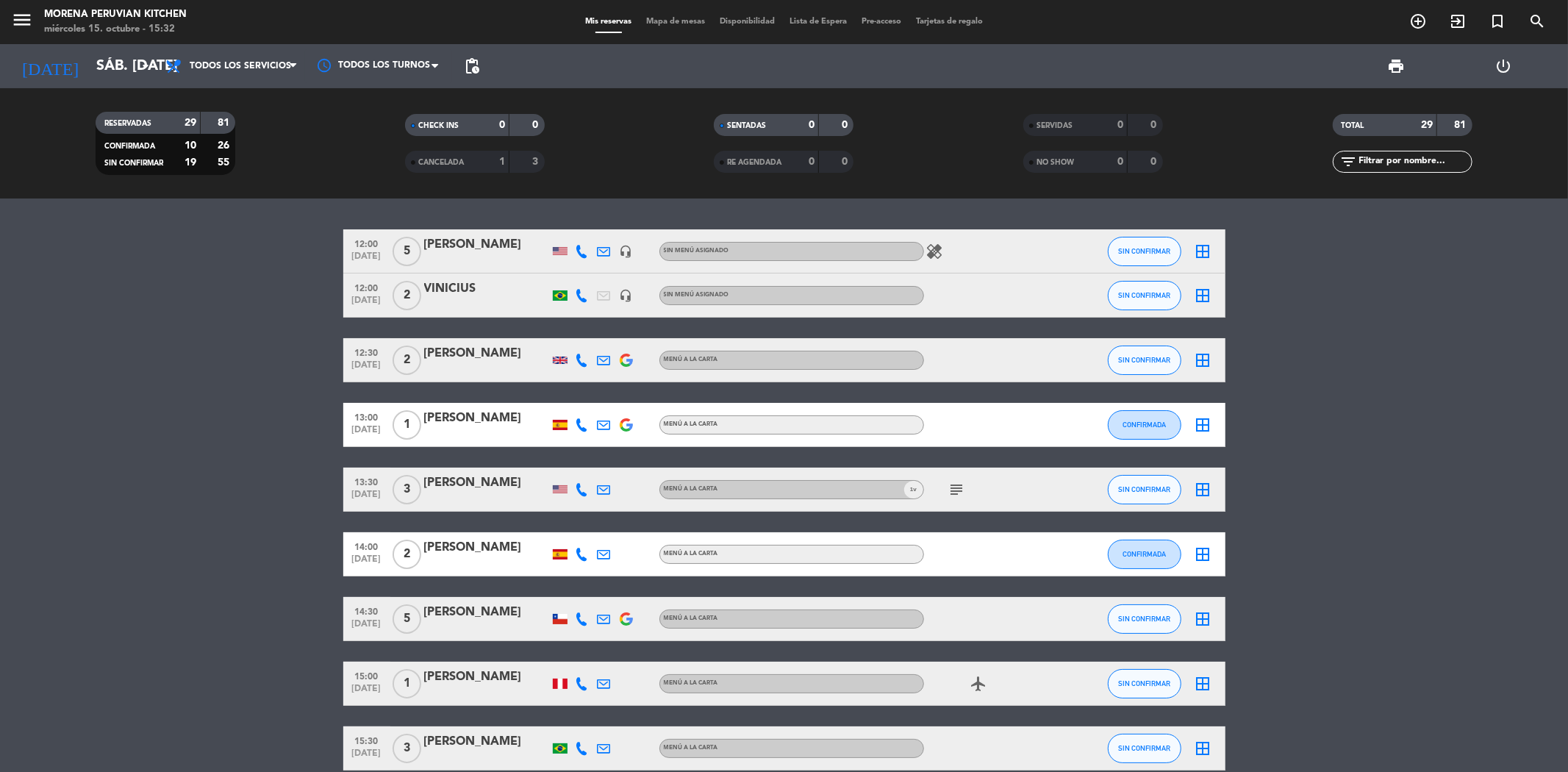
type input "mié. [DATE]"
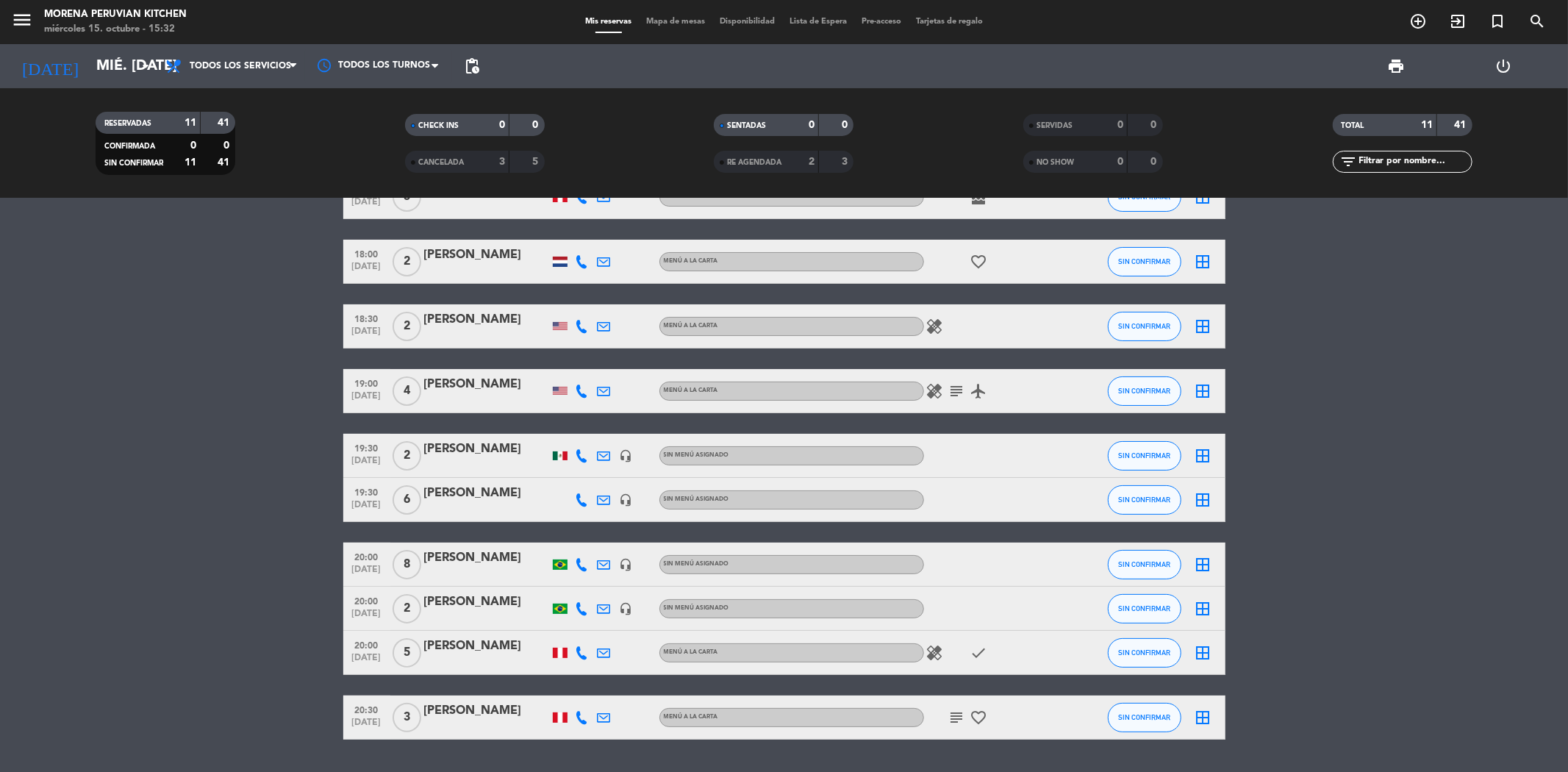
scroll to position [160, 0]
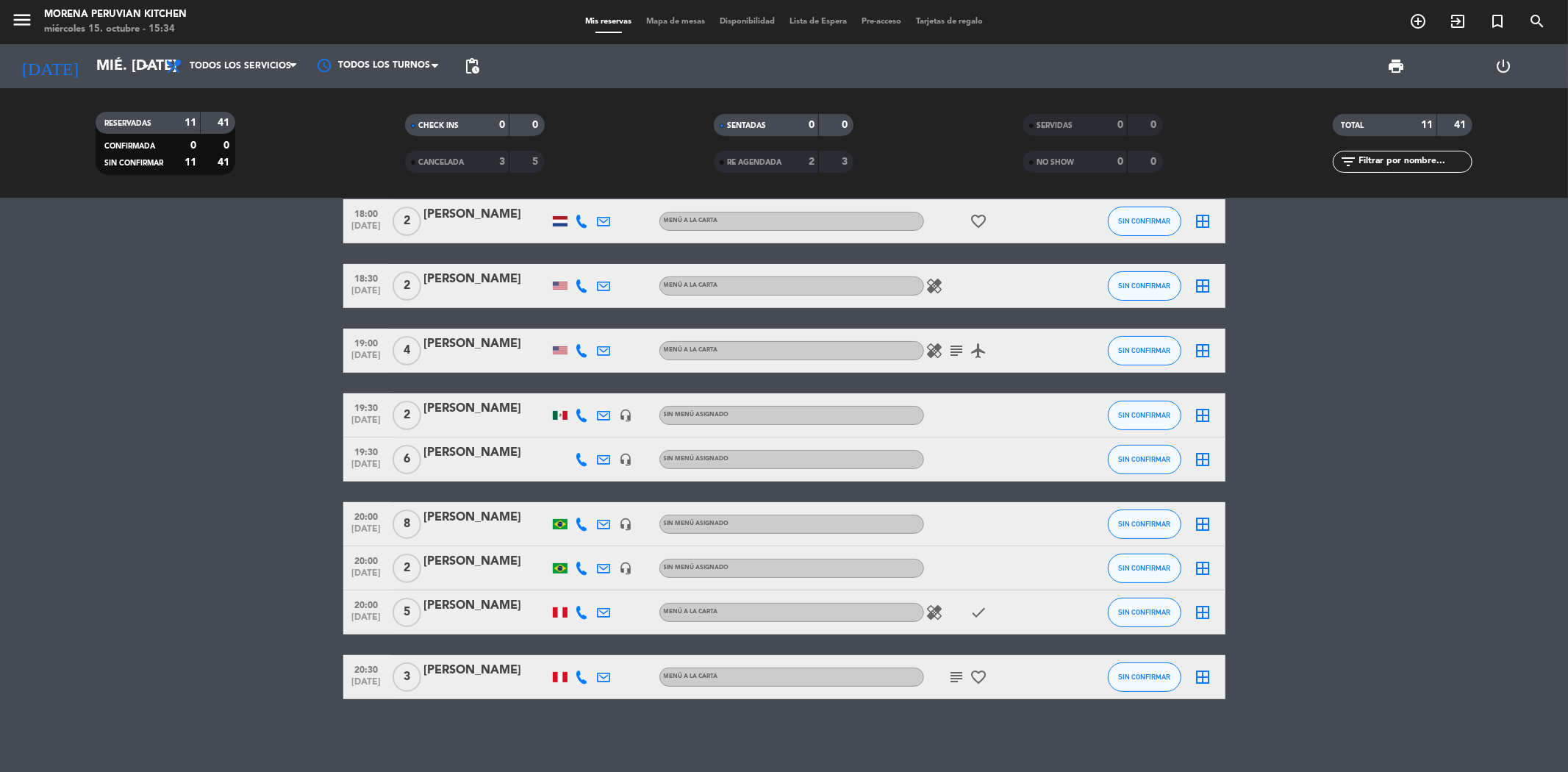
click at [424, 343] on div "[PERSON_NAME]" at bounding box center [487, 344] width 125 height 19
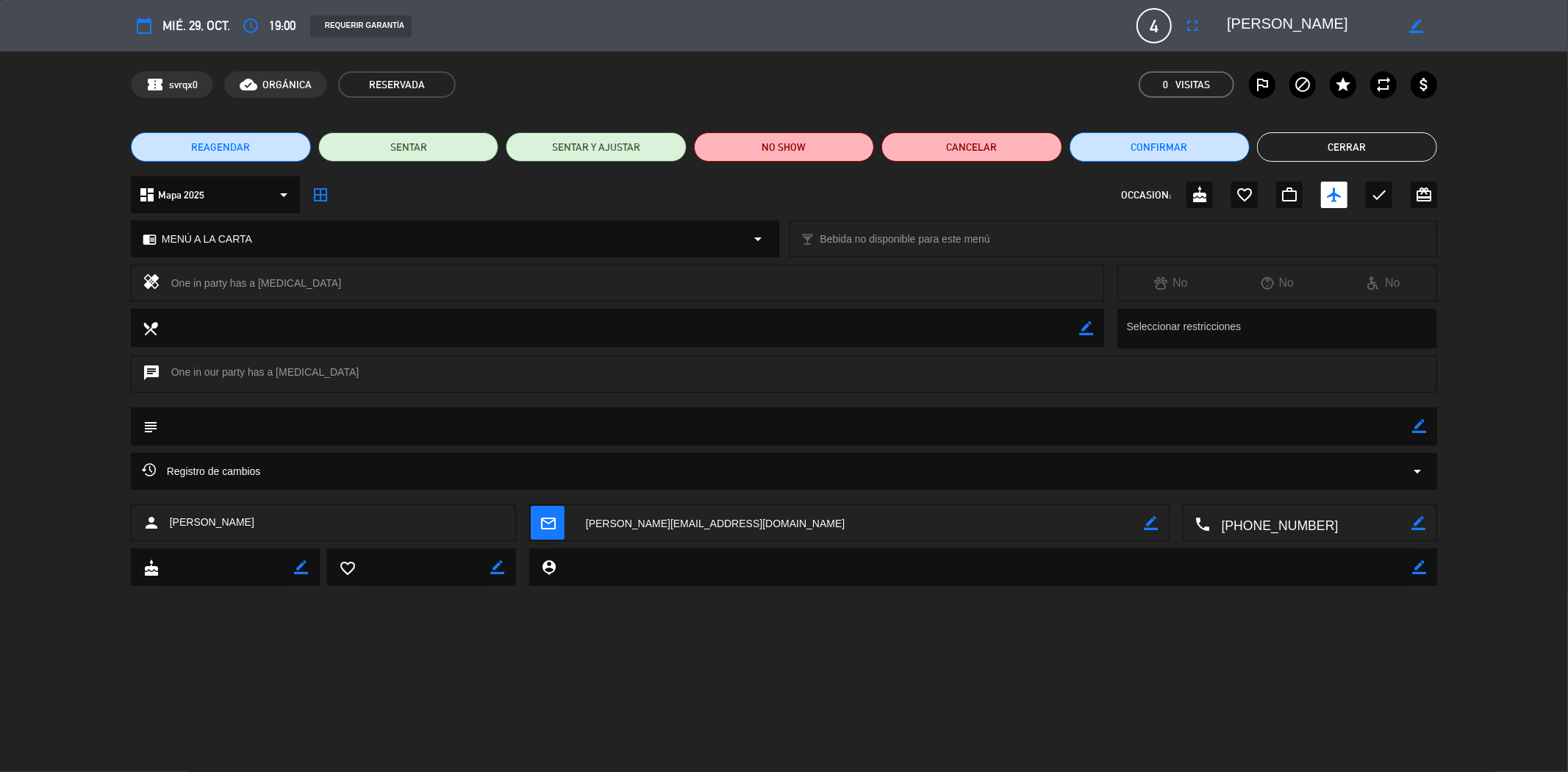
click at [1149, 15] on span "4" at bounding box center [1153, 25] width 36 height 36
click at [1188, 23] on icon "fullscreen" at bounding box center [1192, 25] width 17 height 17
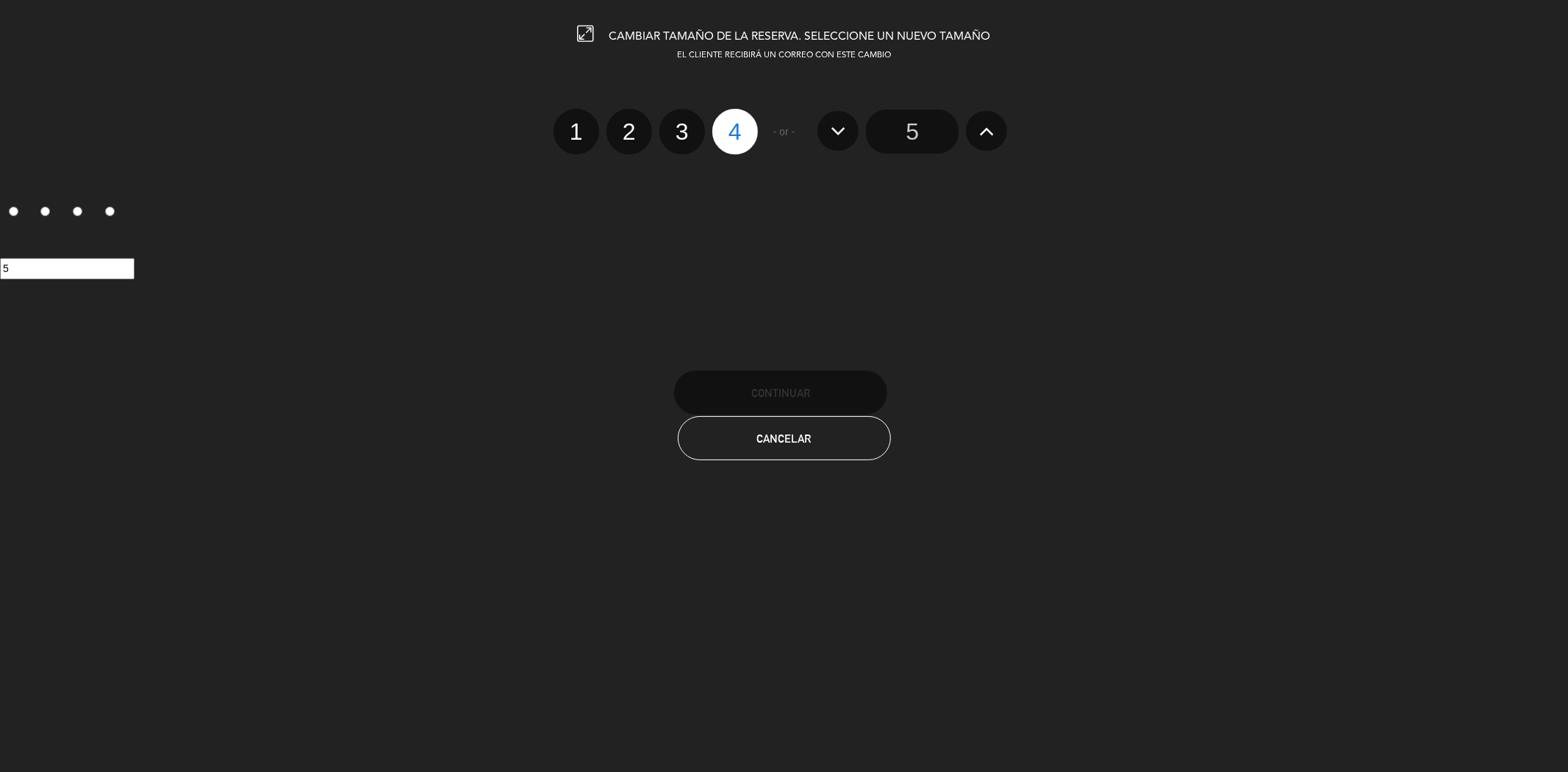
click at [632, 141] on label "2" at bounding box center [629, 131] width 46 height 46
click at [632, 123] on input "2" at bounding box center [627, 118] width 10 height 10
radio input "true"
radio input "false"
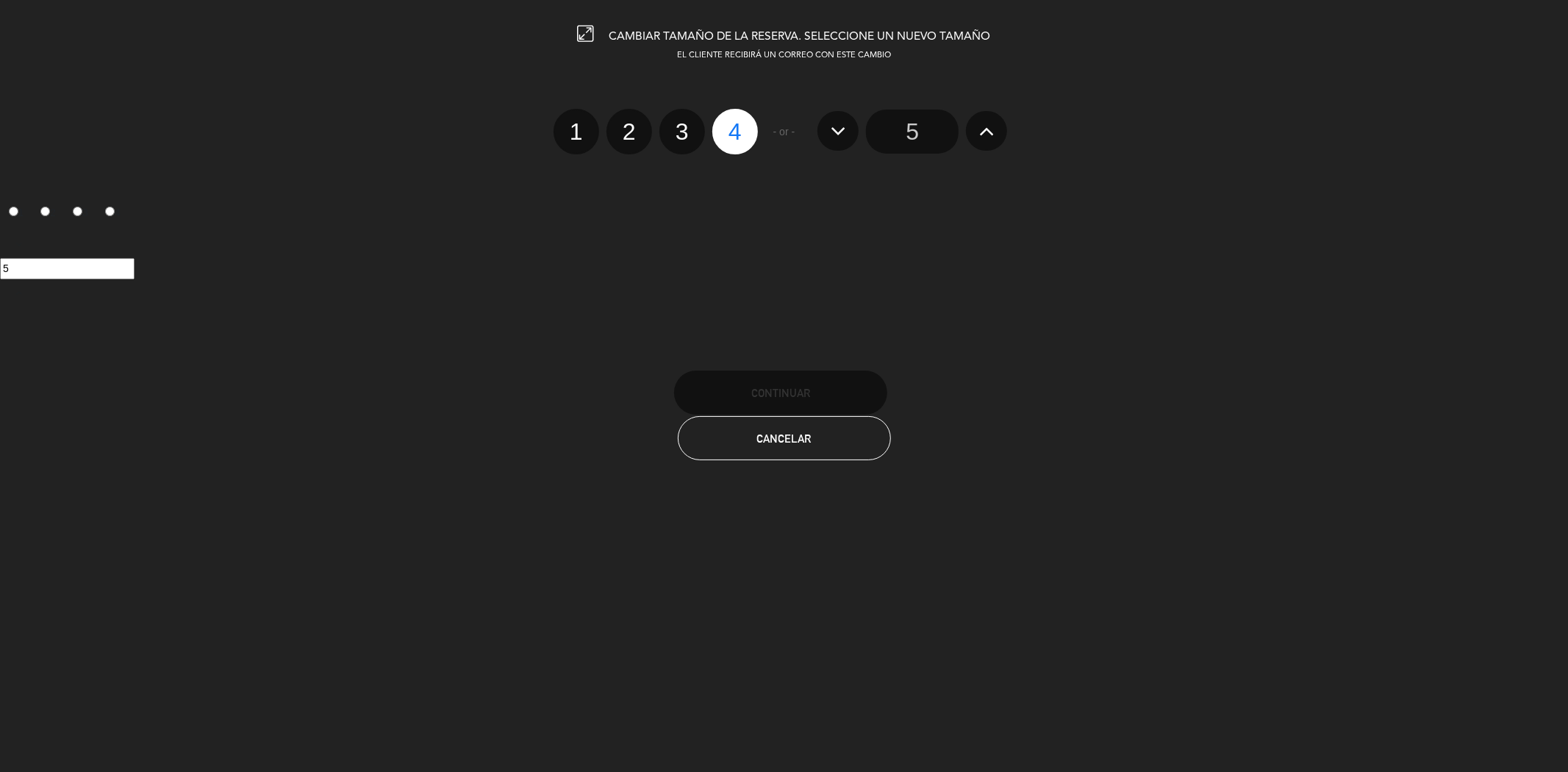
radio input "false"
radio input "true"
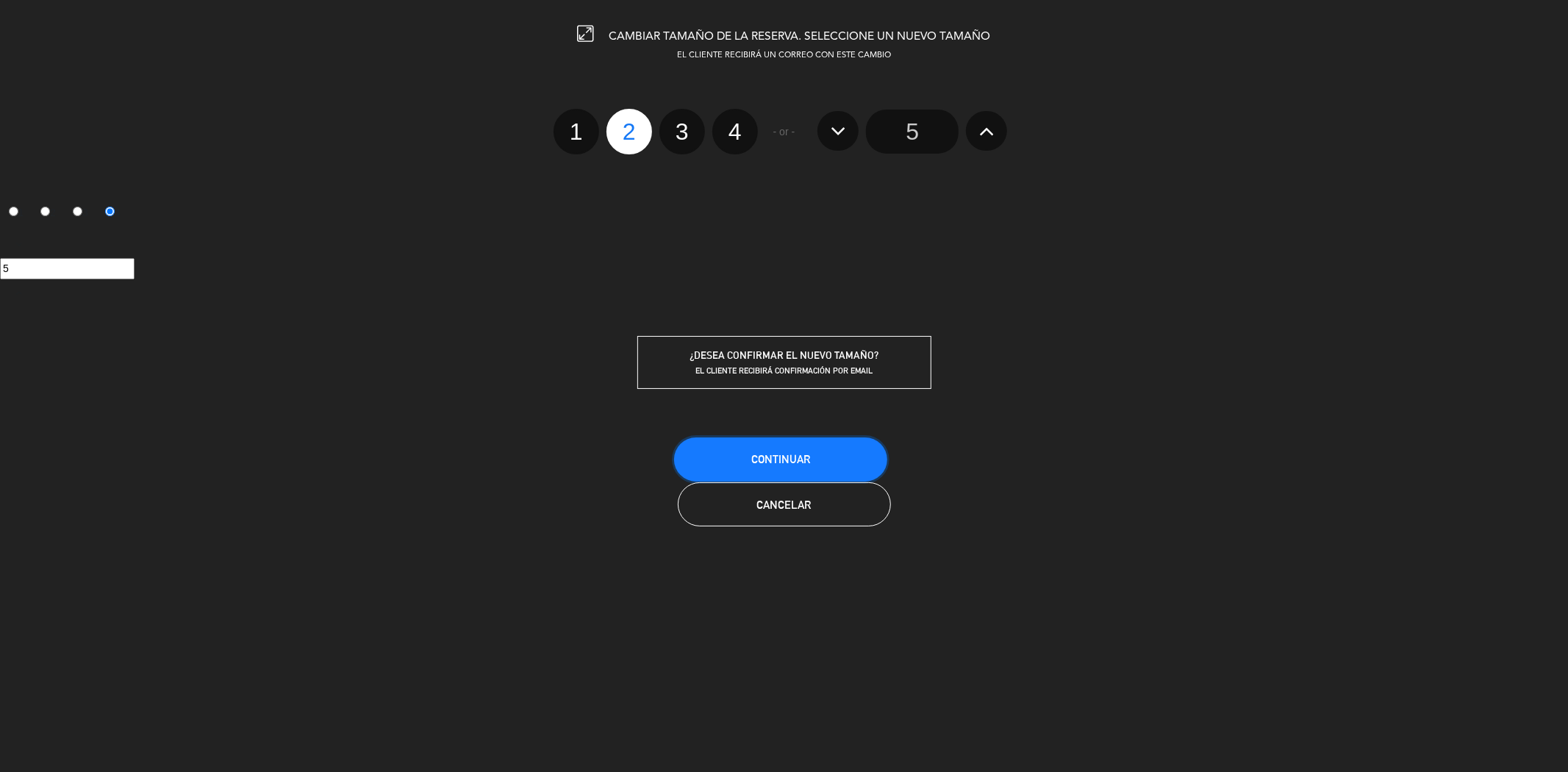
click at [812, 451] on button "Continuar" at bounding box center [781, 459] width 213 height 44
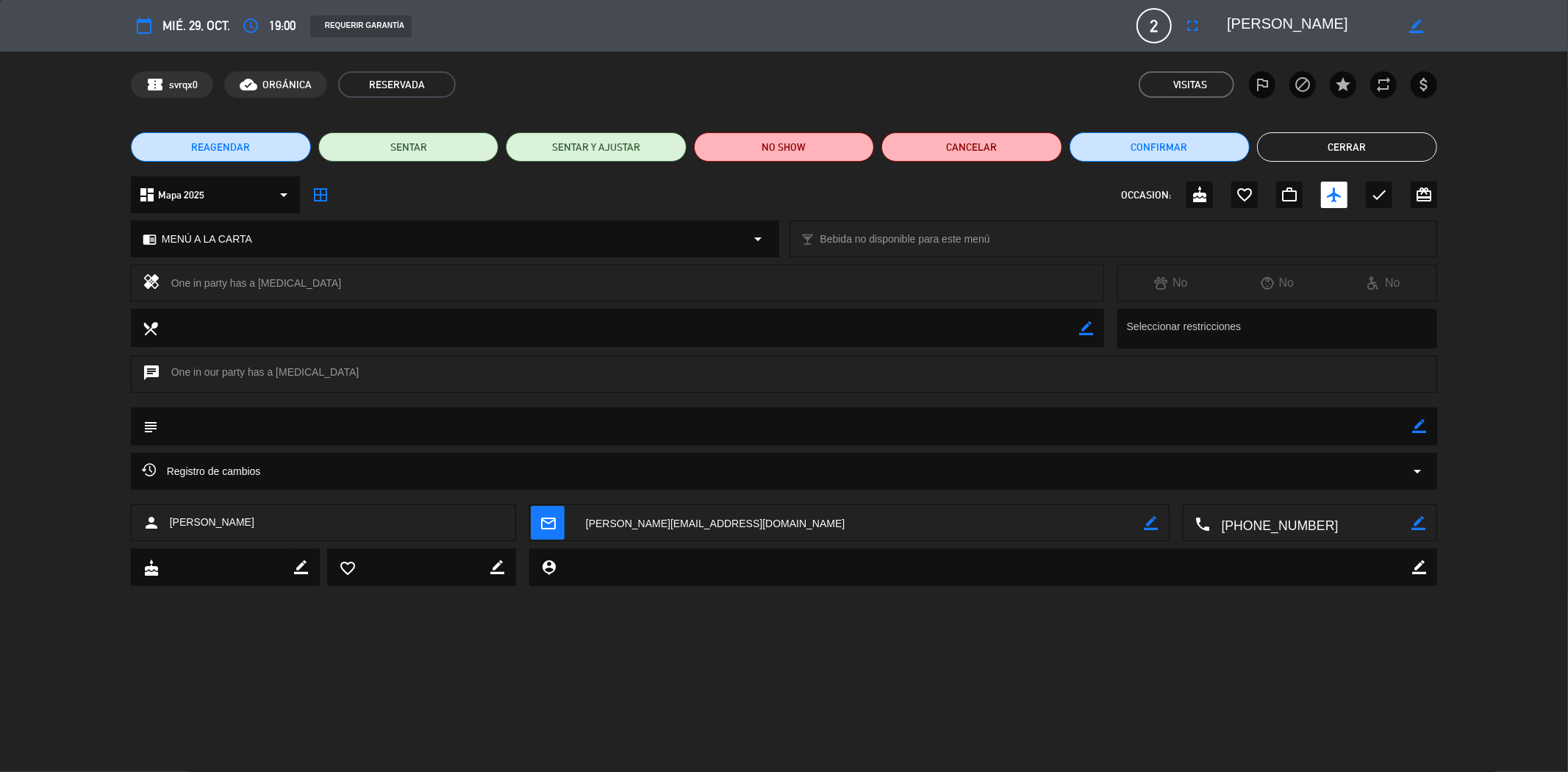
click at [1375, 137] on button "Cerrar" at bounding box center [1347, 147] width 180 height 29
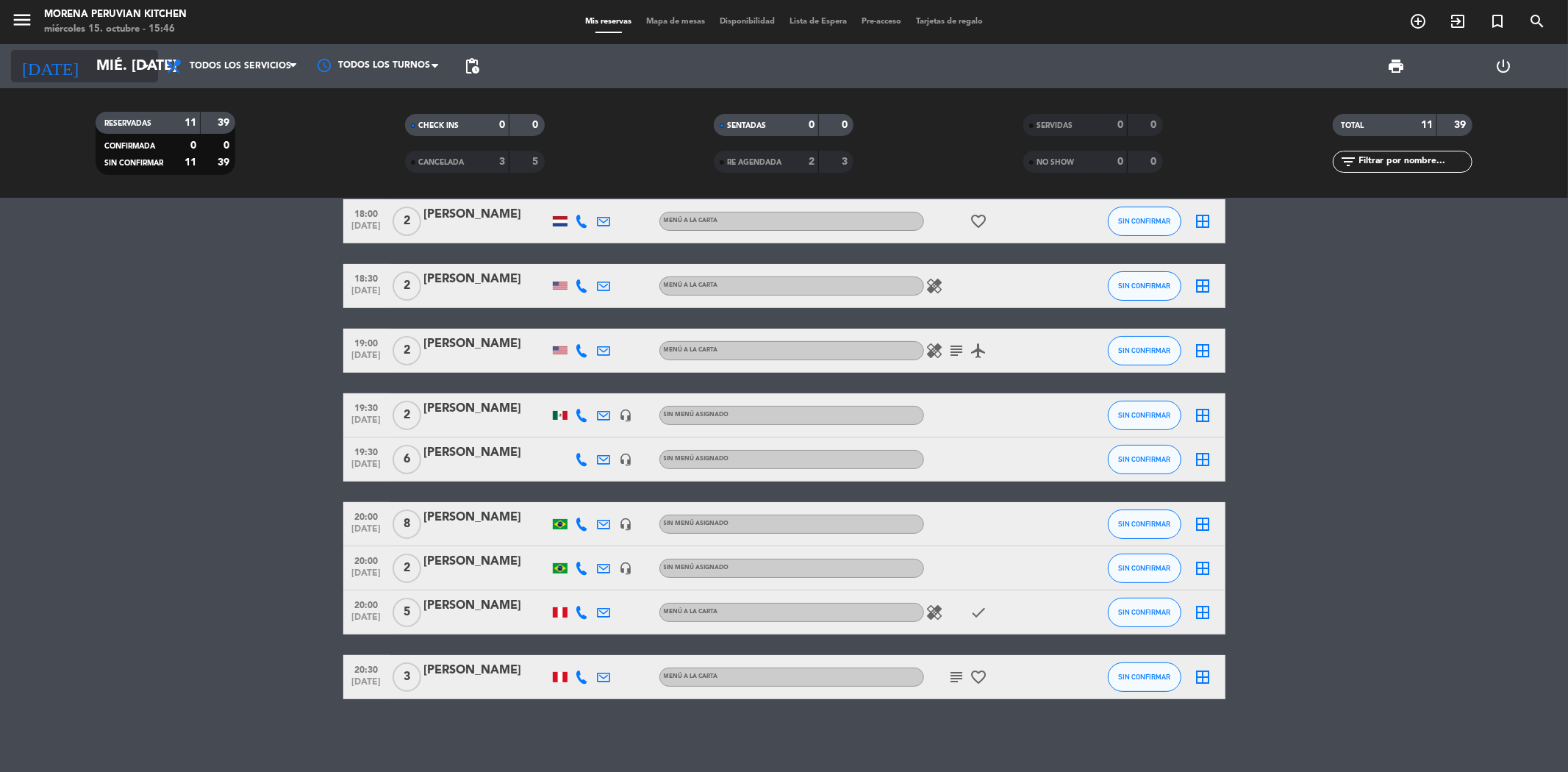
click at [92, 68] on input "mié. [DATE]" at bounding box center [182, 66] width 186 height 32
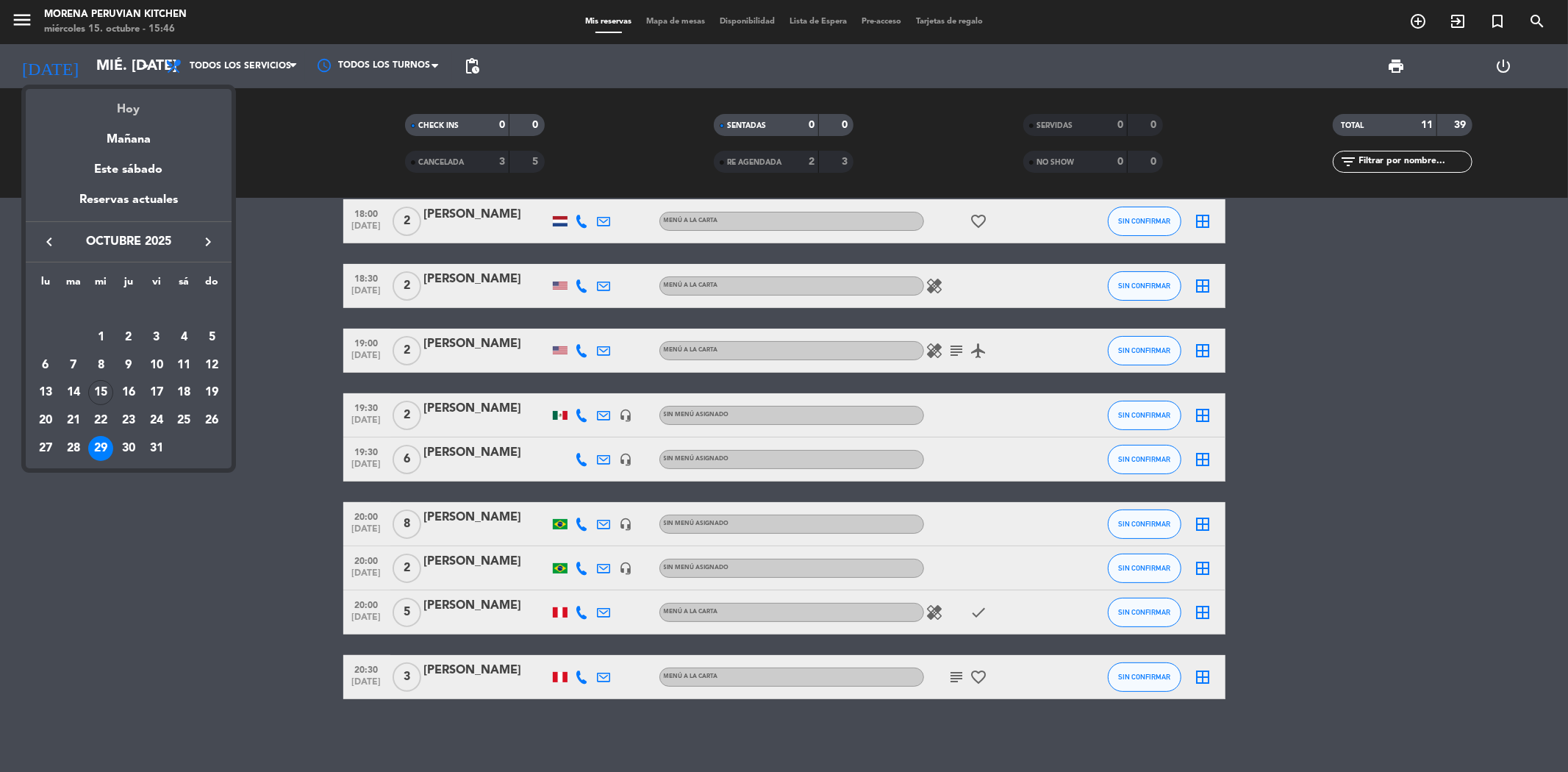
click at [129, 113] on div "Hoy" at bounding box center [128, 104] width 206 height 30
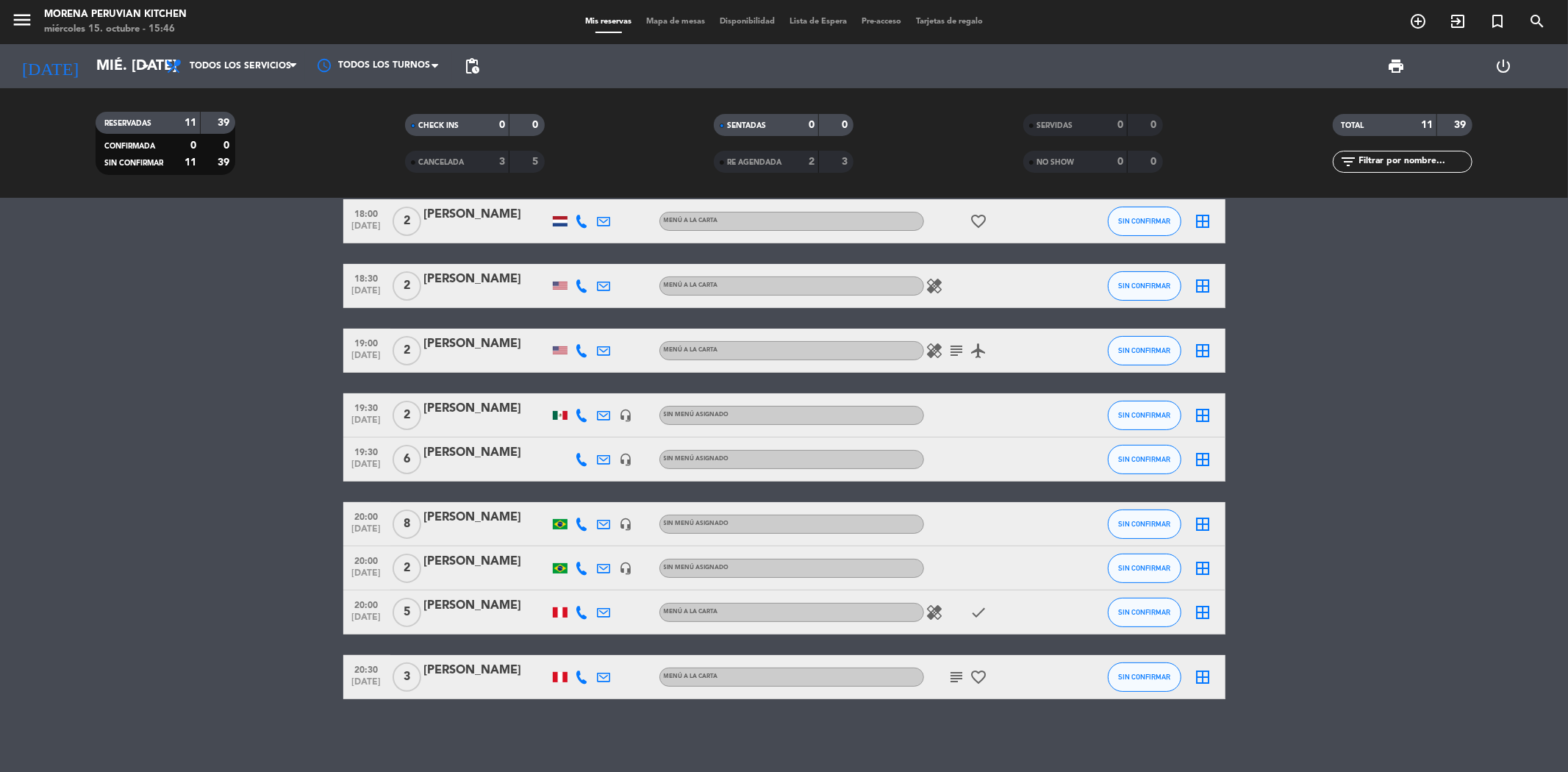
type input "mié. [DATE]"
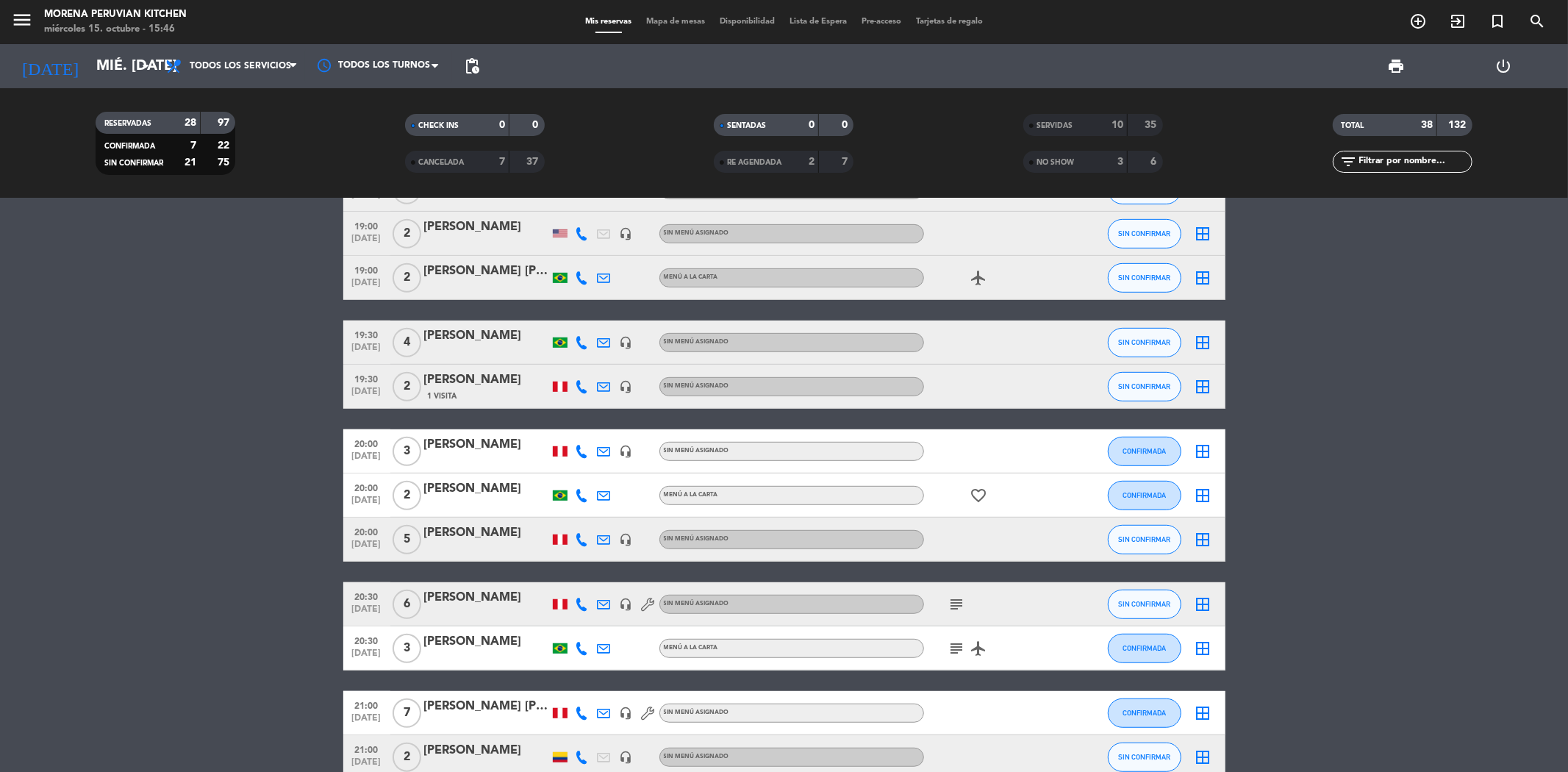
scroll to position [731, 0]
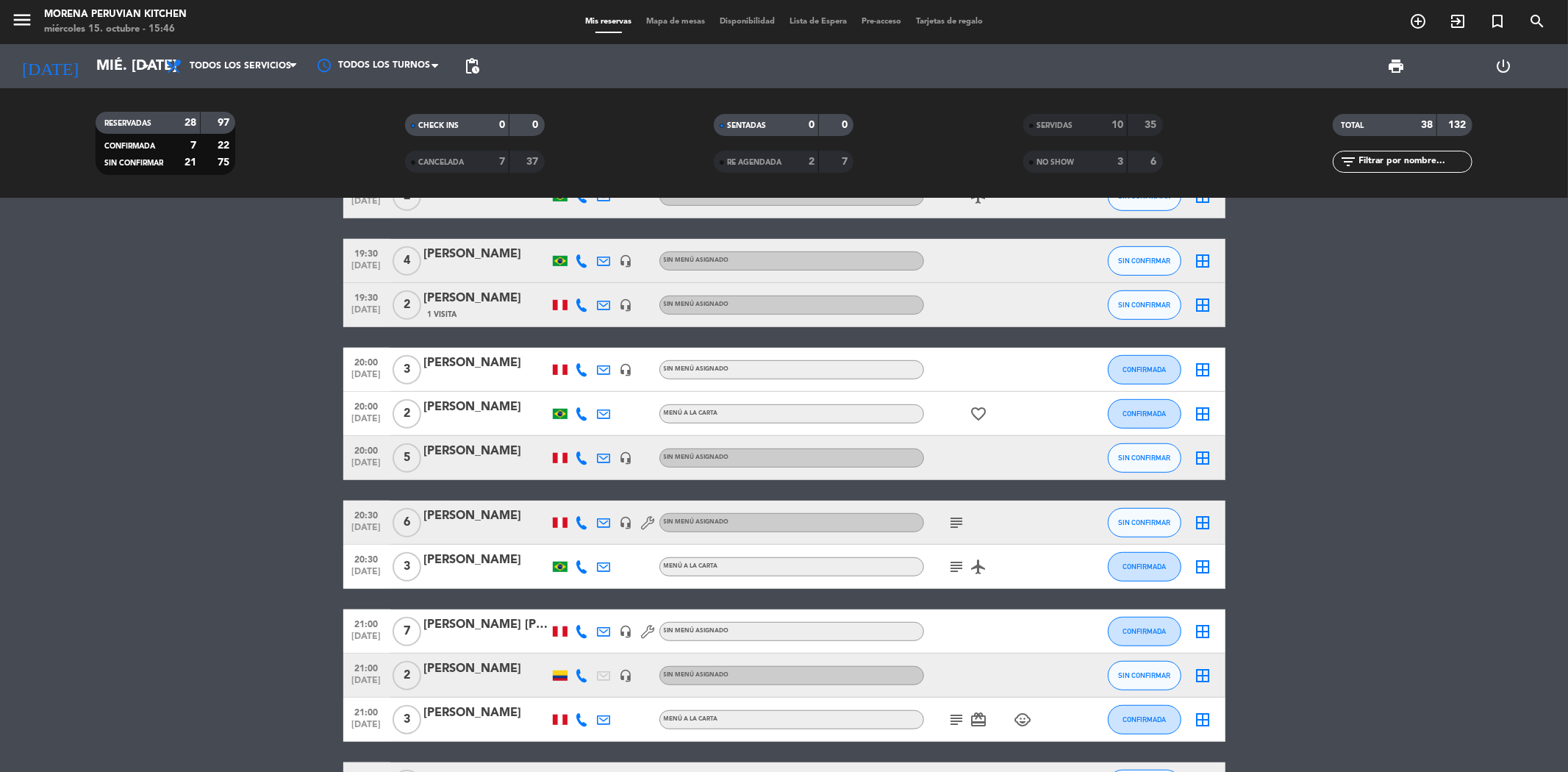
click at [446, 629] on div "[PERSON_NAME] [PERSON_NAME]" at bounding box center [487, 625] width 125 height 19
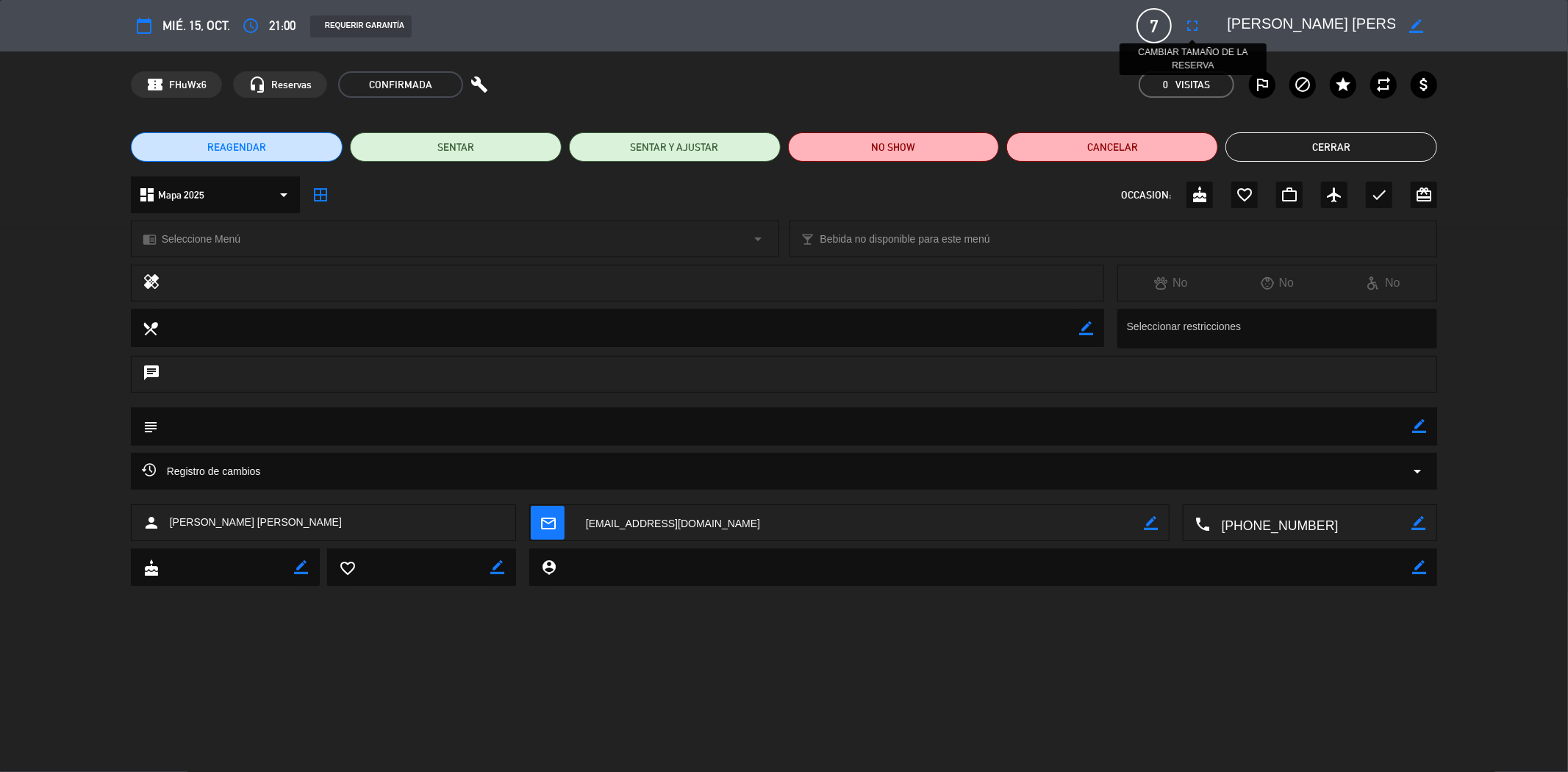
click at [1192, 27] on icon "fullscreen" at bounding box center [1192, 25] width 17 height 17
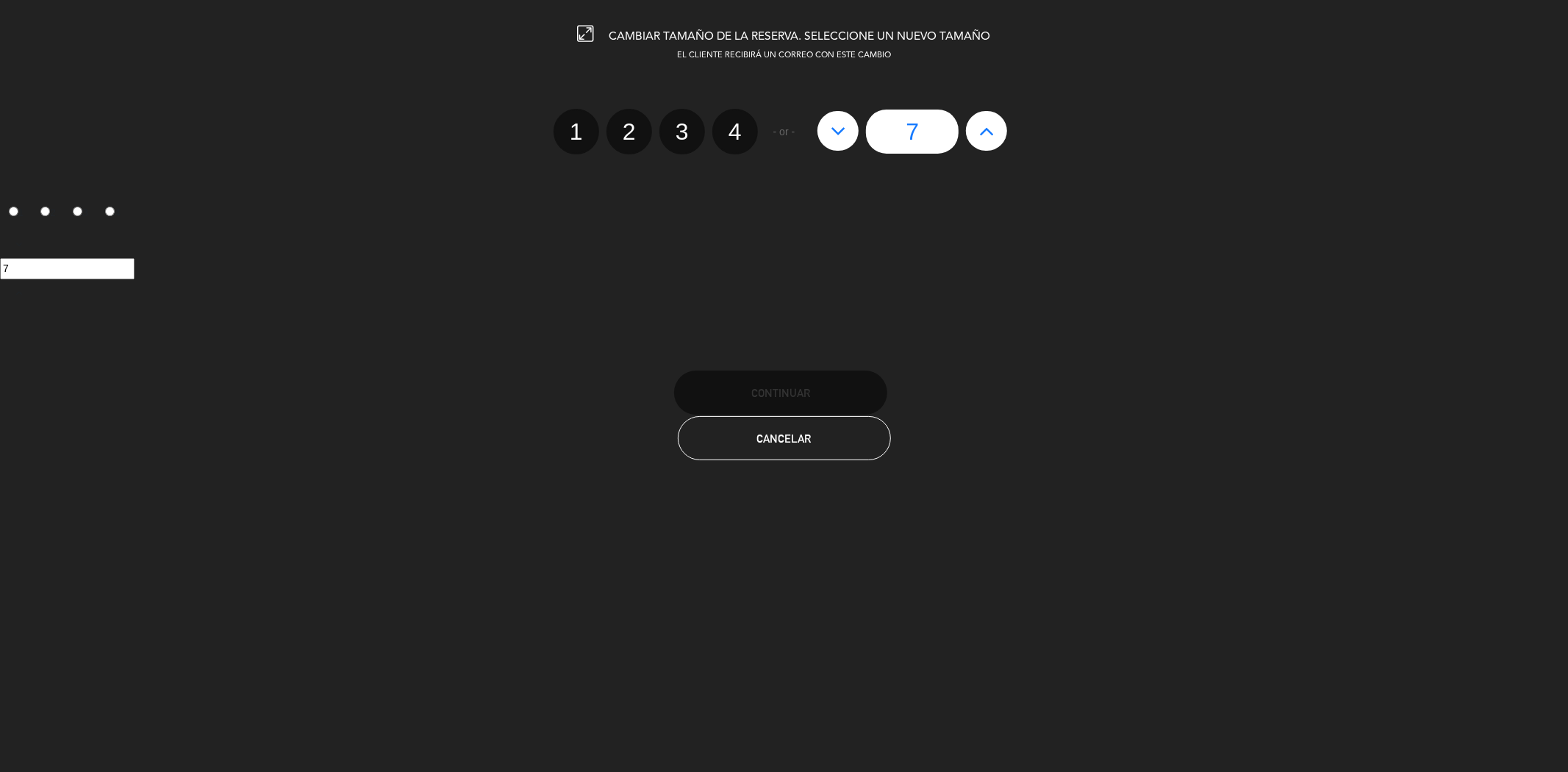
click at [982, 142] on button at bounding box center [986, 131] width 41 height 40
type input "8"
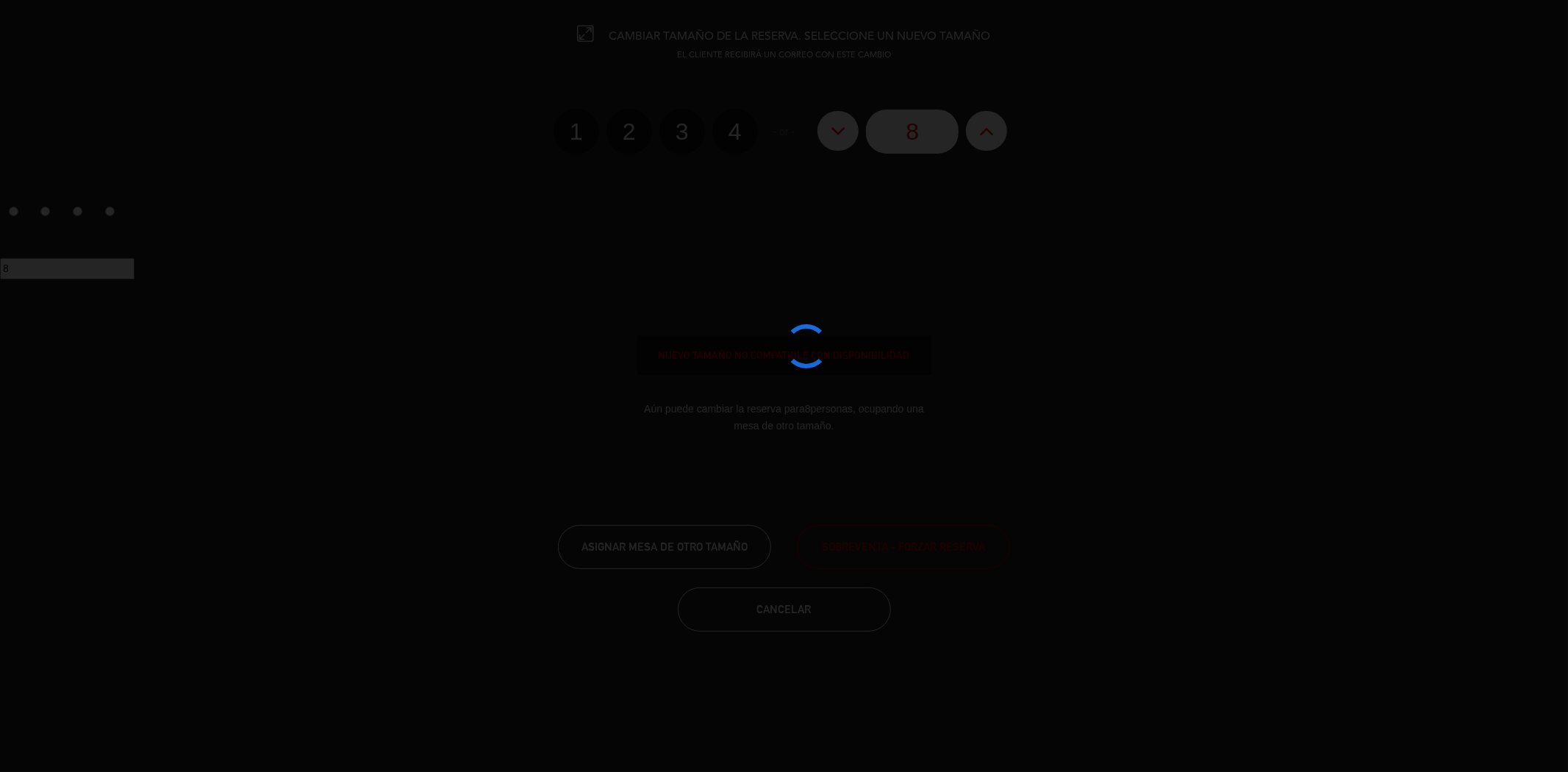
click at [982, 142] on div at bounding box center [784, 386] width 1568 height 772
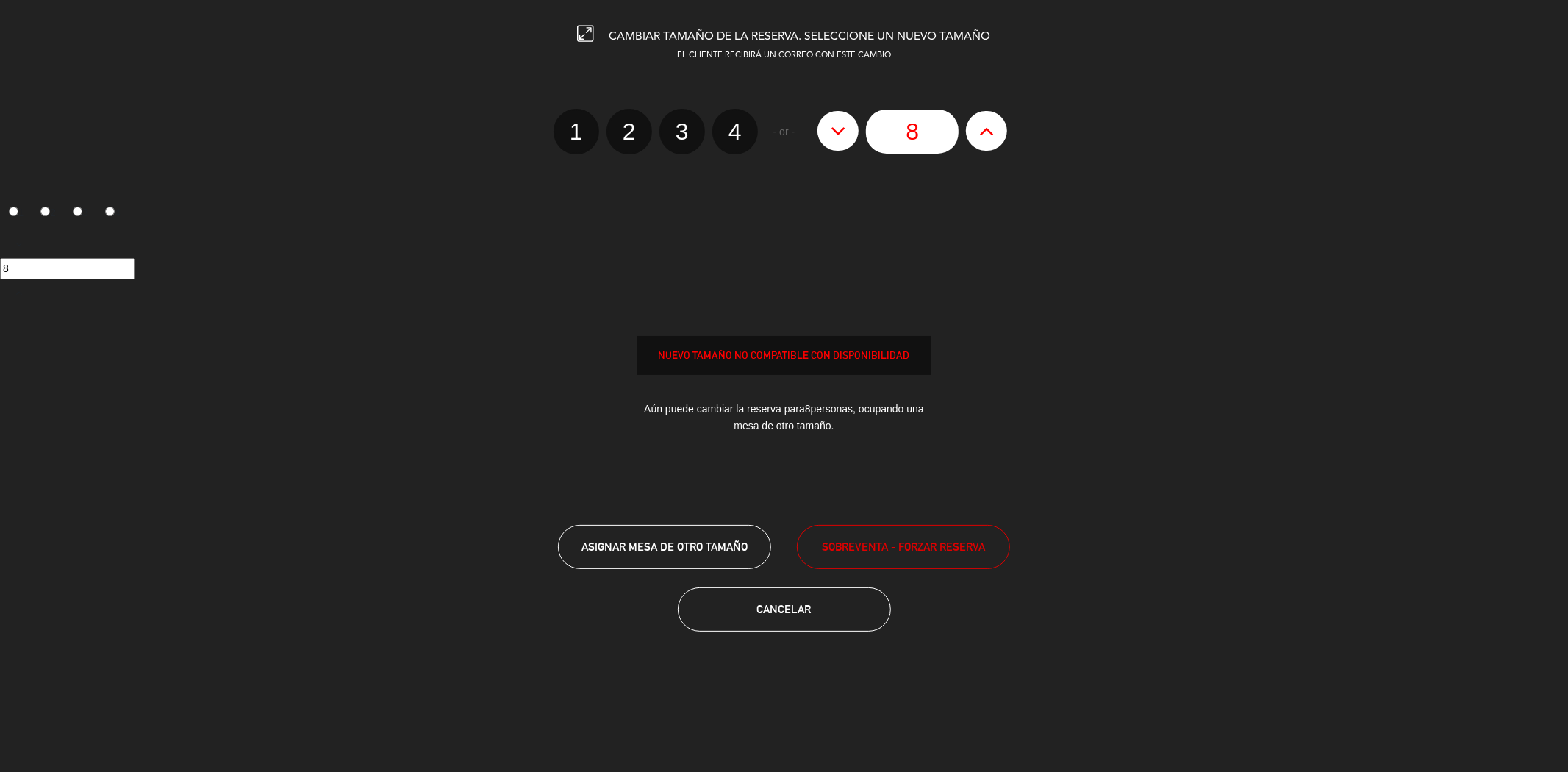
click at [982, 142] on button at bounding box center [986, 131] width 41 height 40
type input "9"
click at [898, 538] on span "SOBREVENTA - FORZAR RESERVA" at bounding box center [903, 546] width 163 height 16
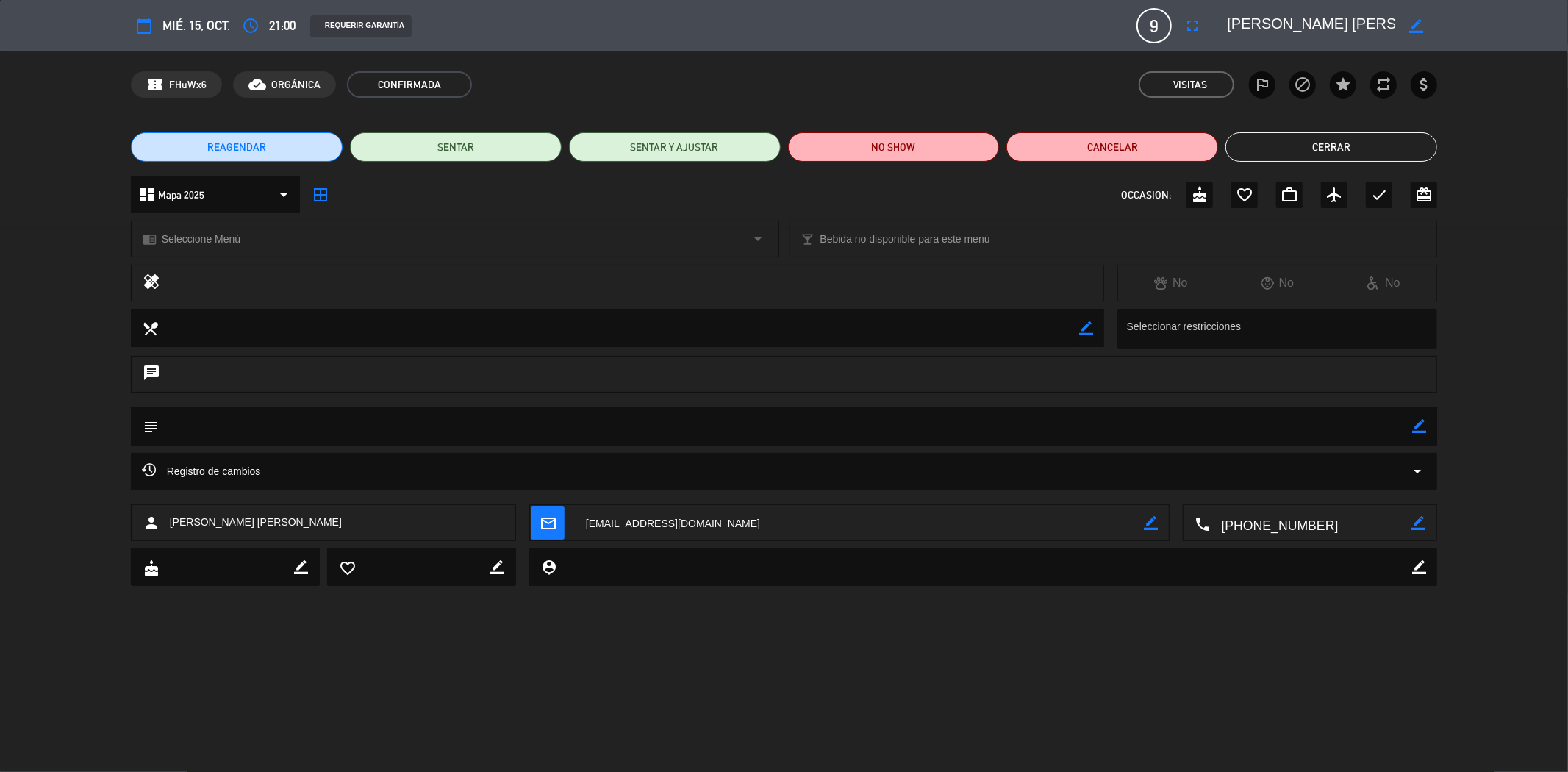
click at [1318, 149] on button "Cerrar" at bounding box center [1331, 147] width 212 height 29
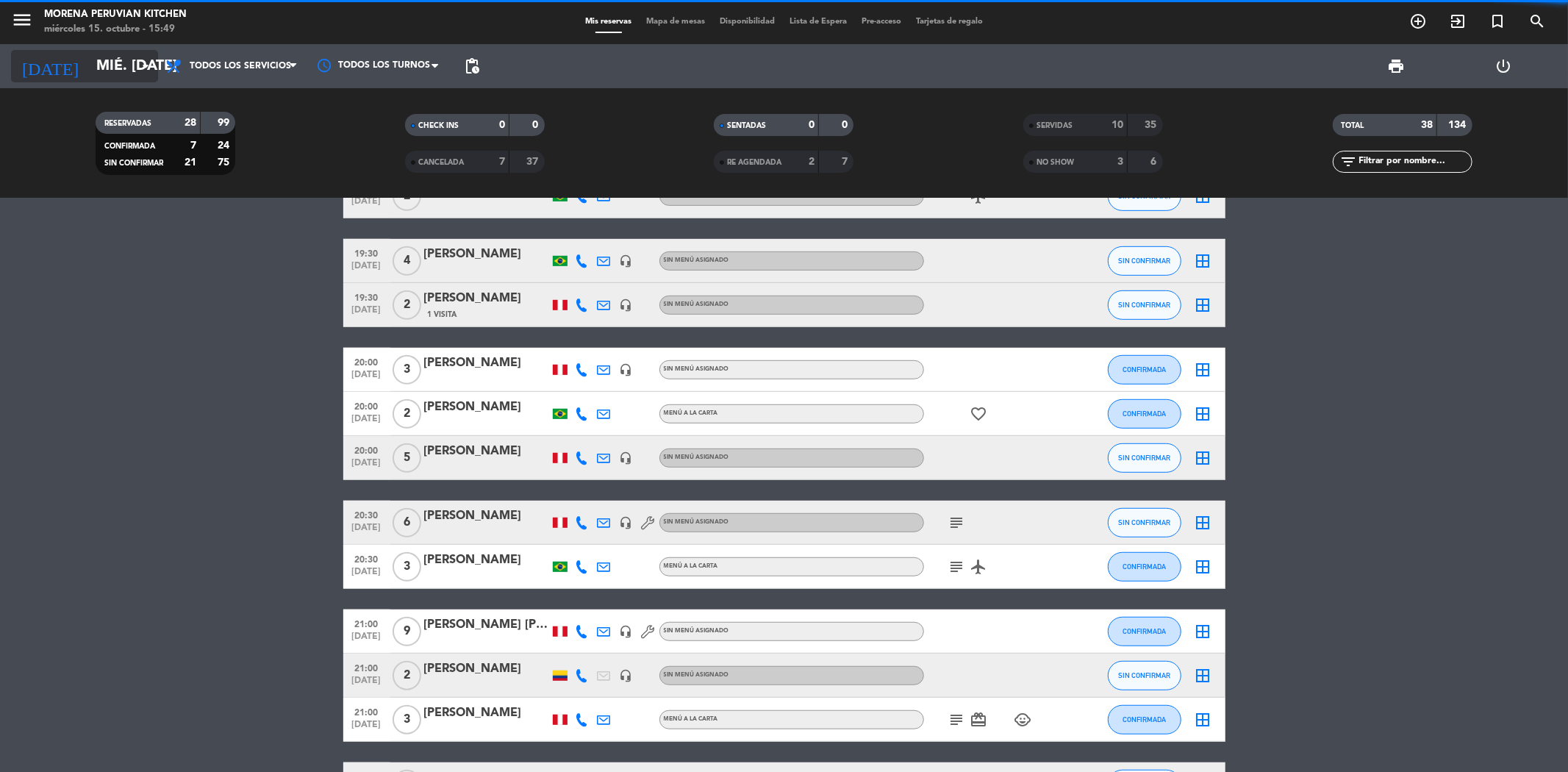
click at [89, 71] on input "mié. [DATE]" at bounding box center [182, 66] width 186 height 32
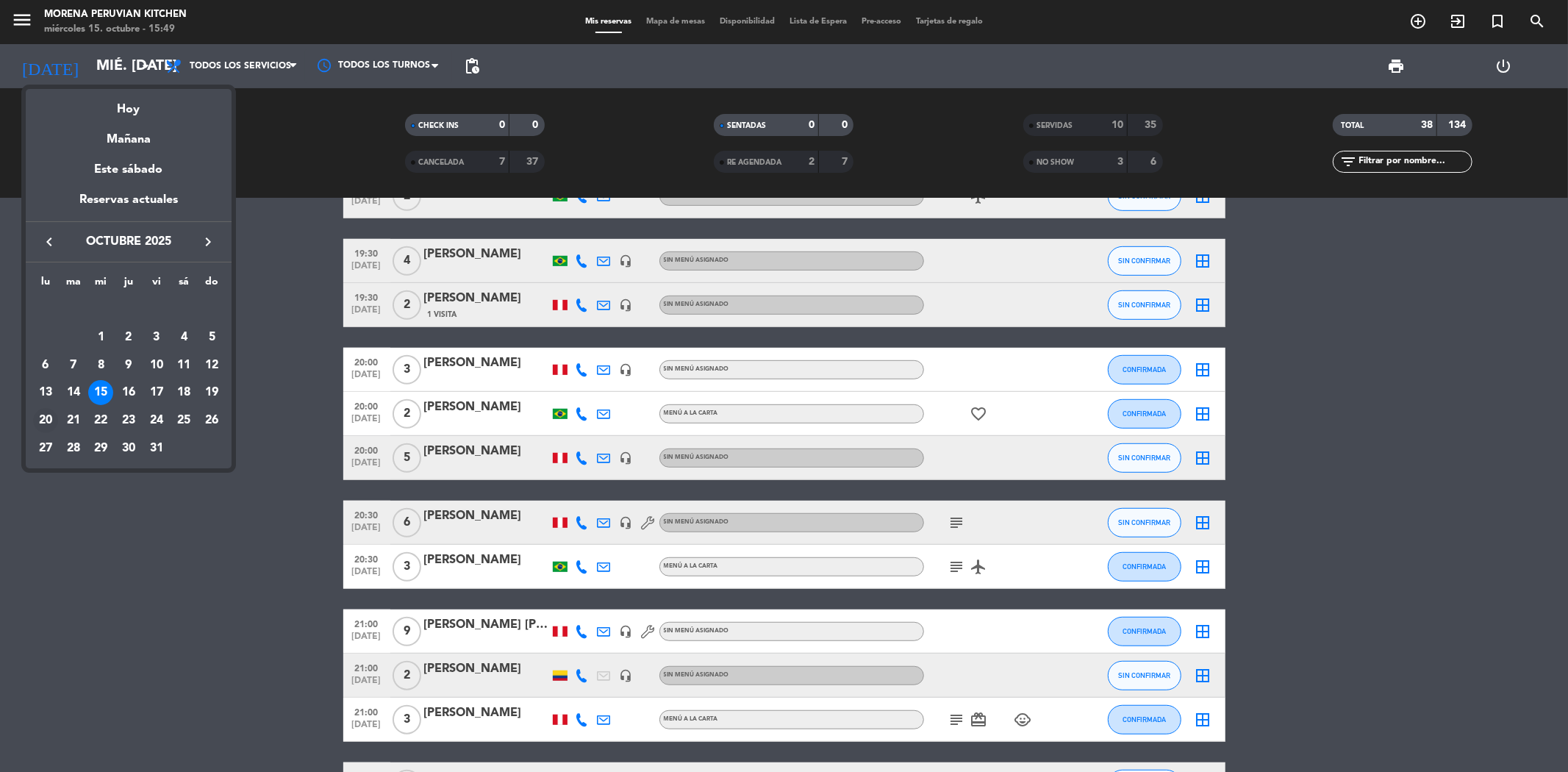
click at [49, 416] on div "20" at bounding box center [45, 420] width 25 height 25
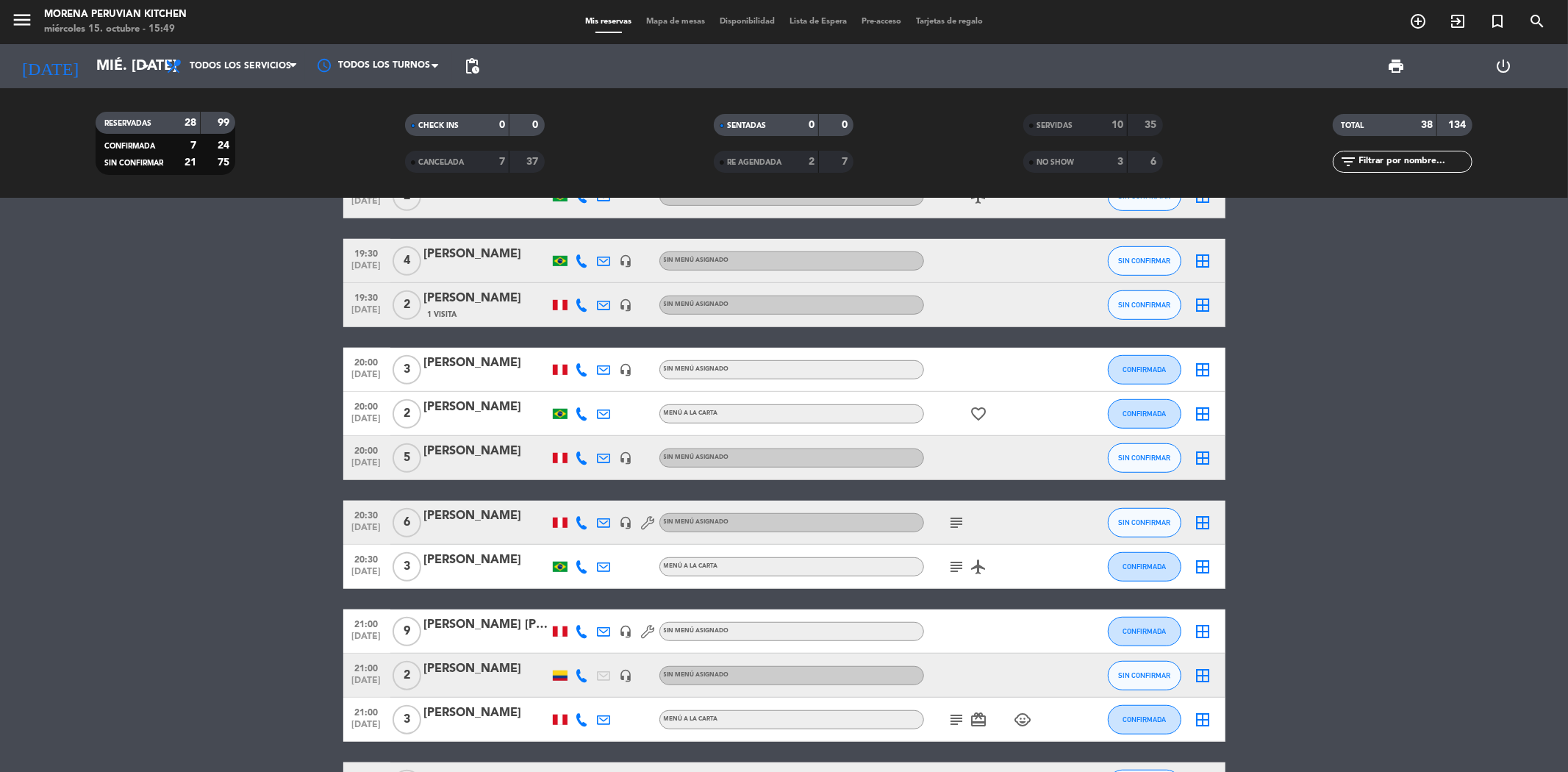
type input "lun. [DATE]"
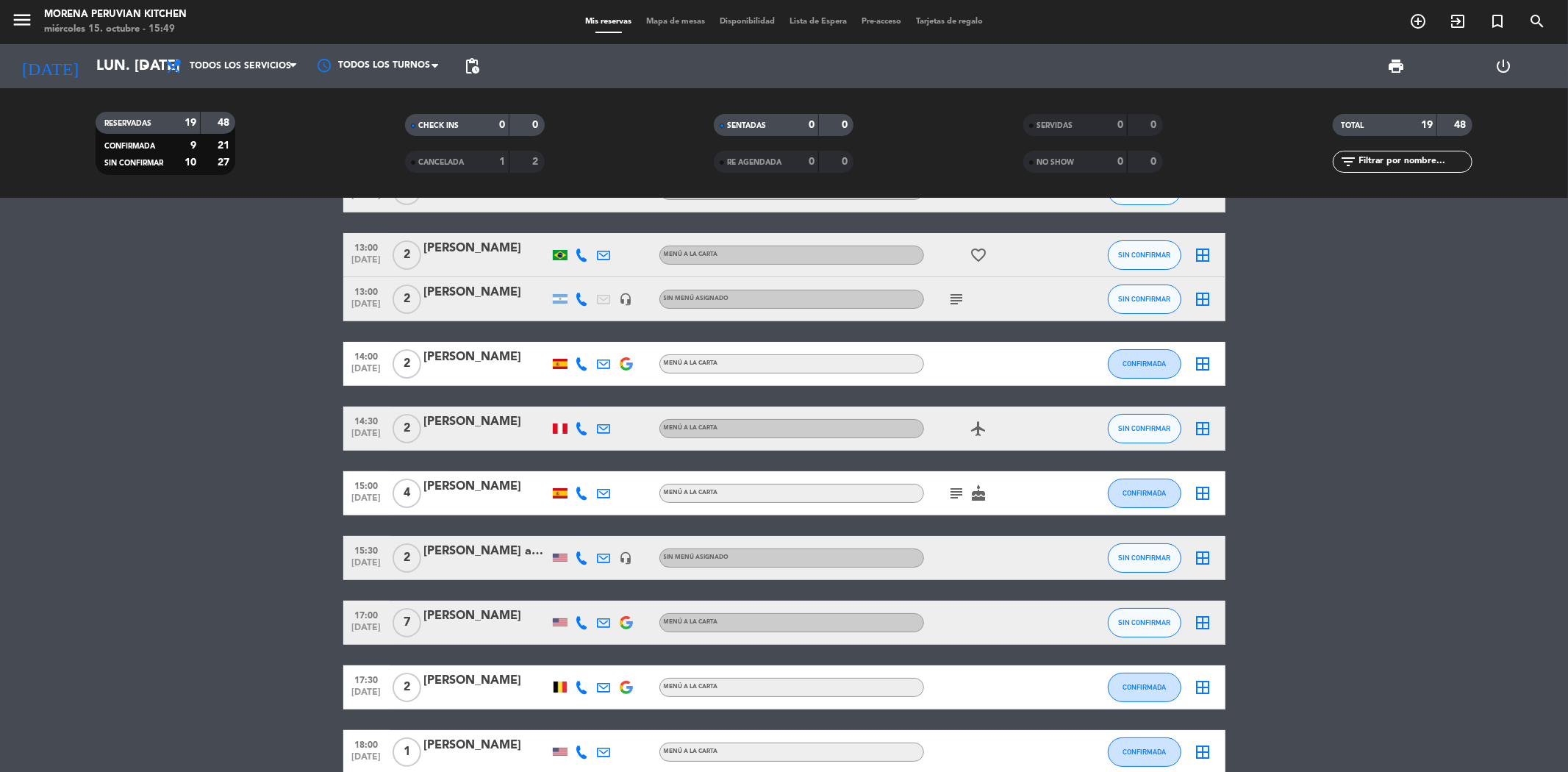
scroll to position [0, 0]
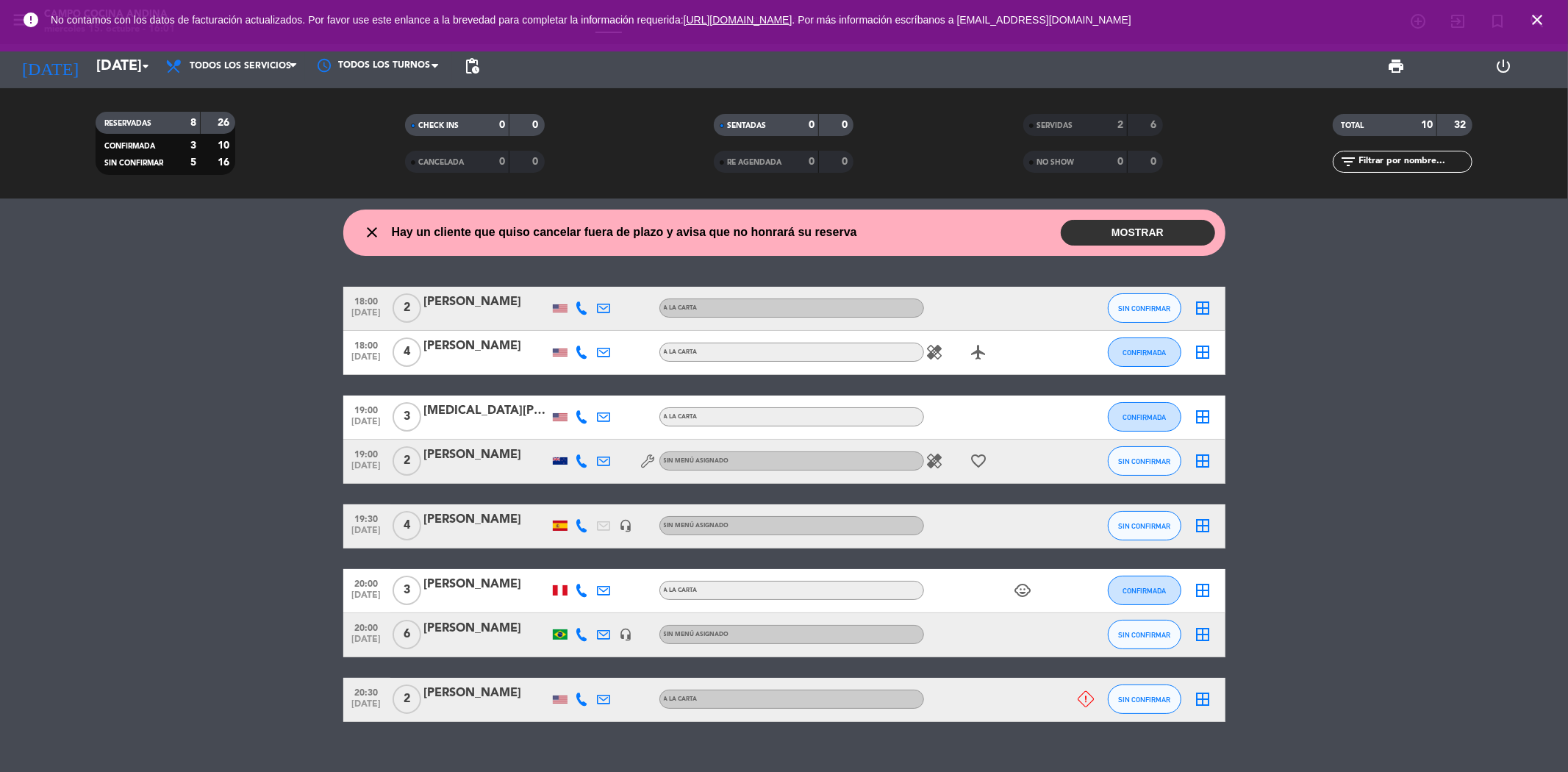
click at [458, 696] on div "Jennifer Murray" at bounding box center [487, 693] width 125 height 19
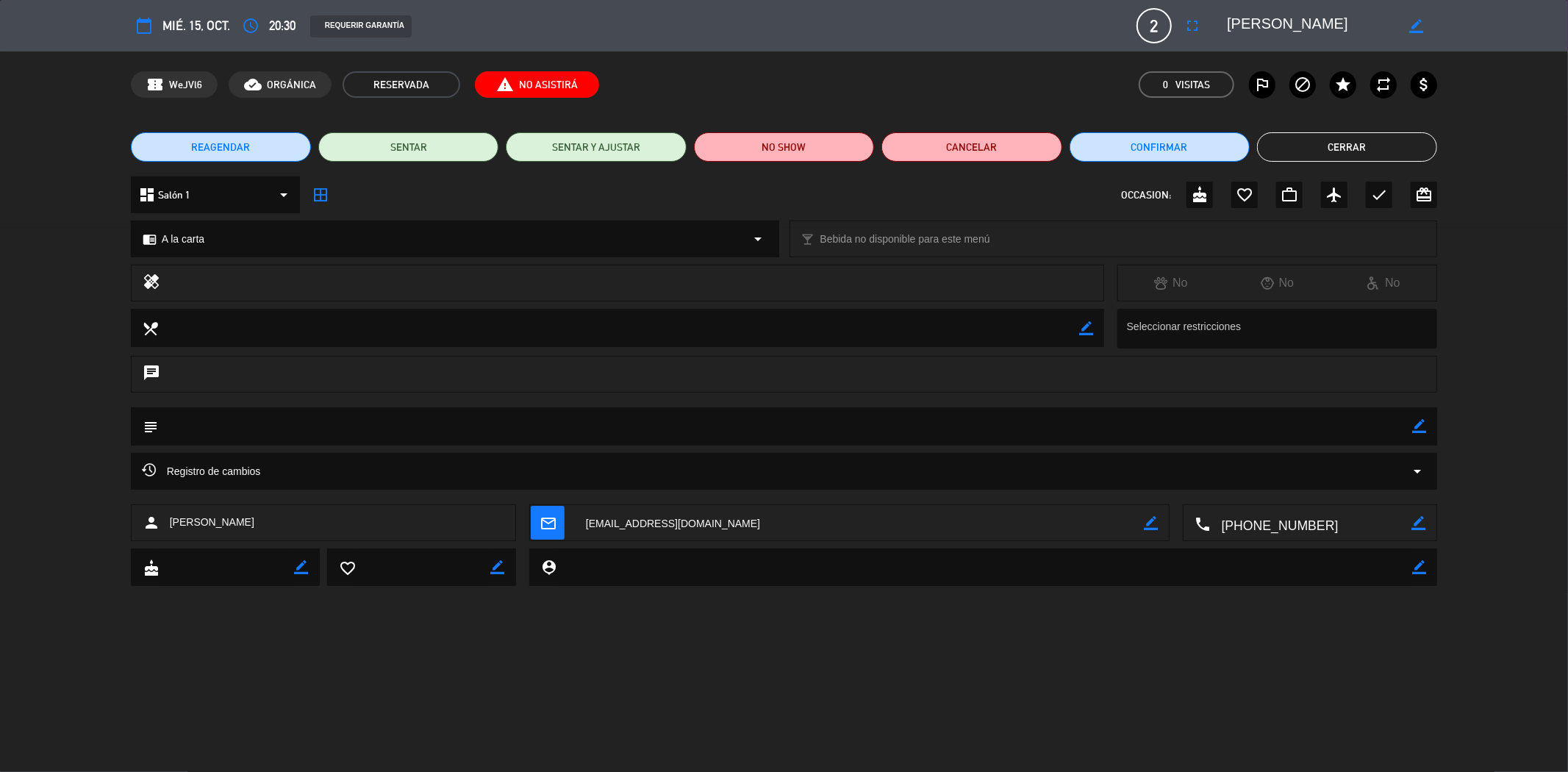
click at [1415, 427] on icon "border_color" at bounding box center [1419, 426] width 14 height 14
click at [995, 424] on textarea at bounding box center [785, 425] width 1255 height 37
type textarea "Canceló via telefónica 15 Oct 15:55"
click at [1416, 422] on icon at bounding box center [1419, 426] width 14 height 14
click at [971, 153] on button "Cancelar" at bounding box center [971, 147] width 180 height 29
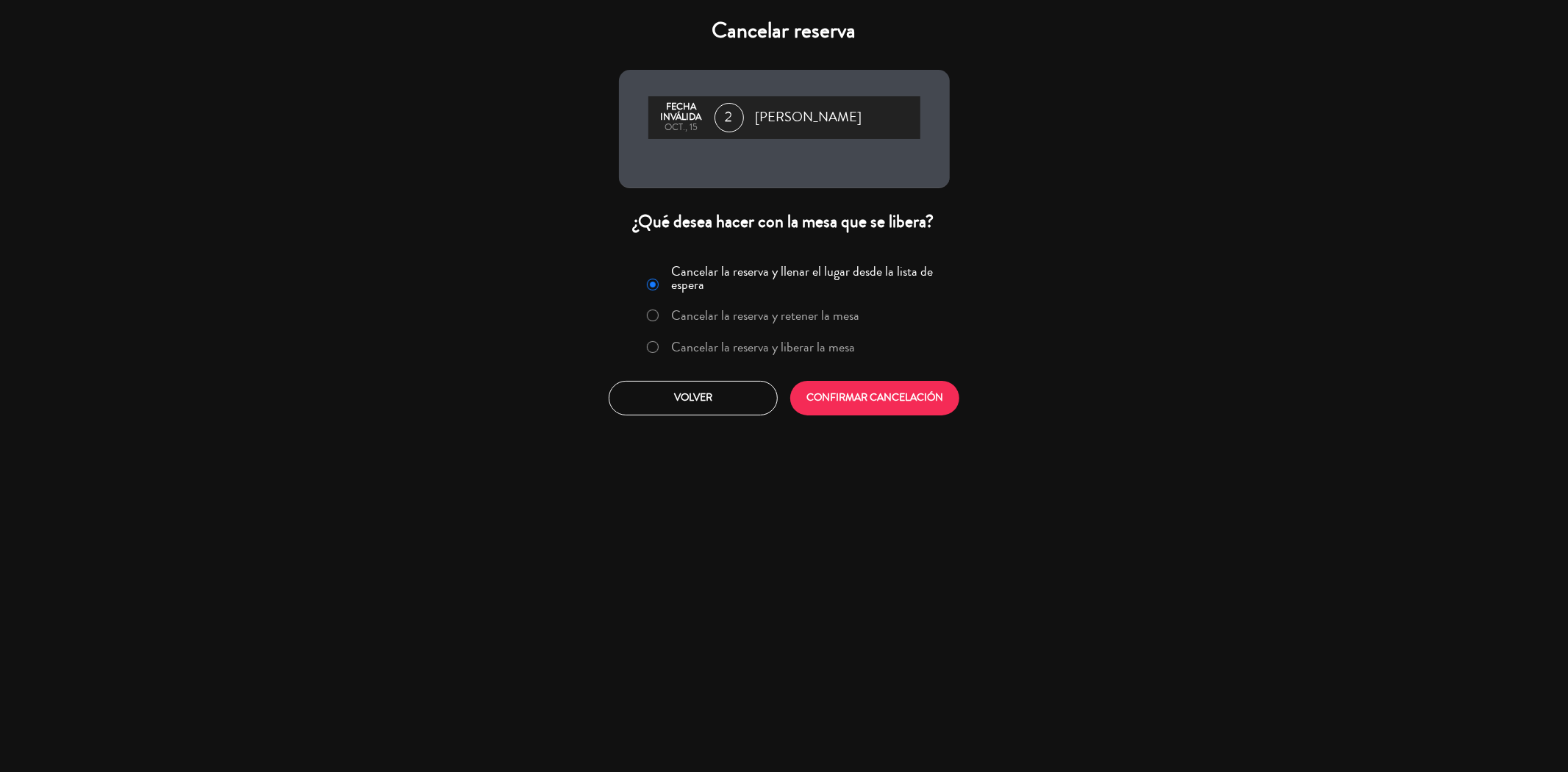
click at [772, 341] on label "Cancelar la reserva y liberar la mesa" at bounding box center [763, 346] width 184 height 13
click at [846, 393] on button "CONFIRMAR CANCELACIÓN" at bounding box center [874, 398] width 169 height 35
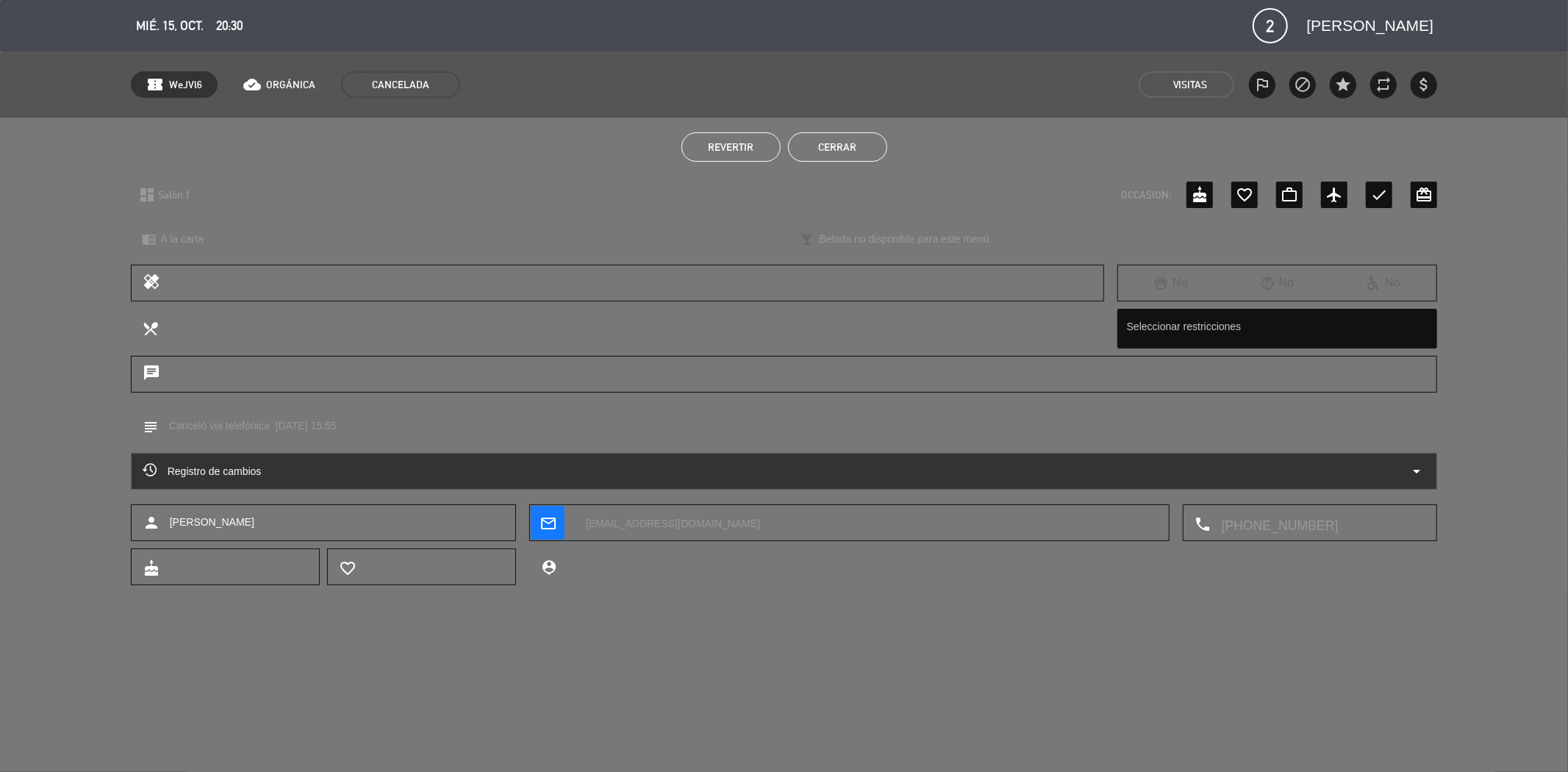
click at [812, 147] on button "Cerrar" at bounding box center [837, 147] width 99 height 29
